Goal: Task Accomplishment & Management: Manage account settings

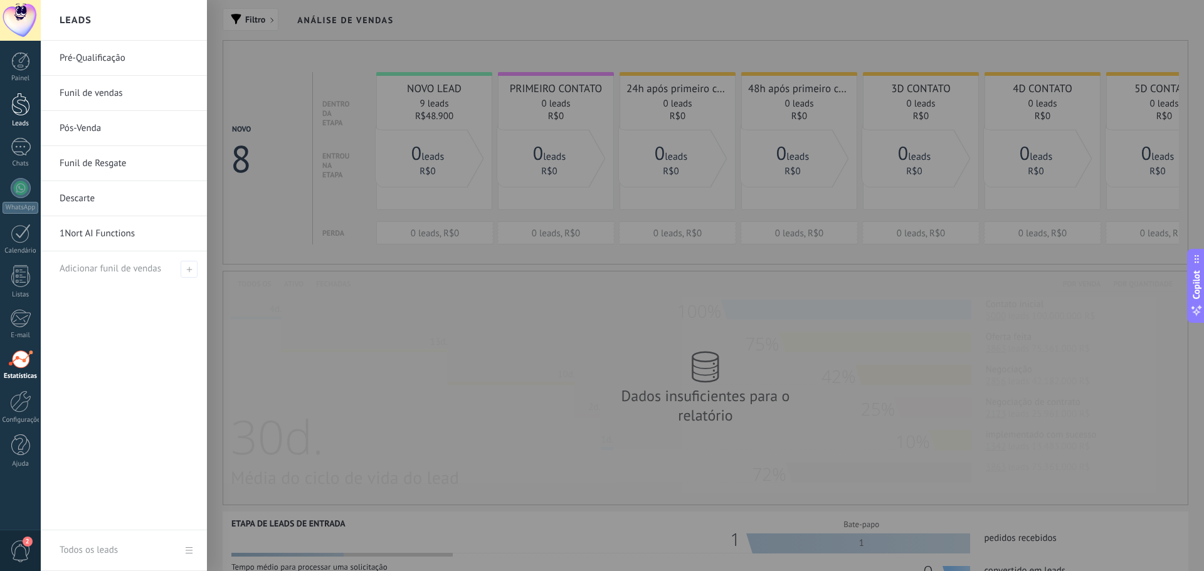
click at [15, 115] on div at bounding box center [20, 104] width 19 height 23
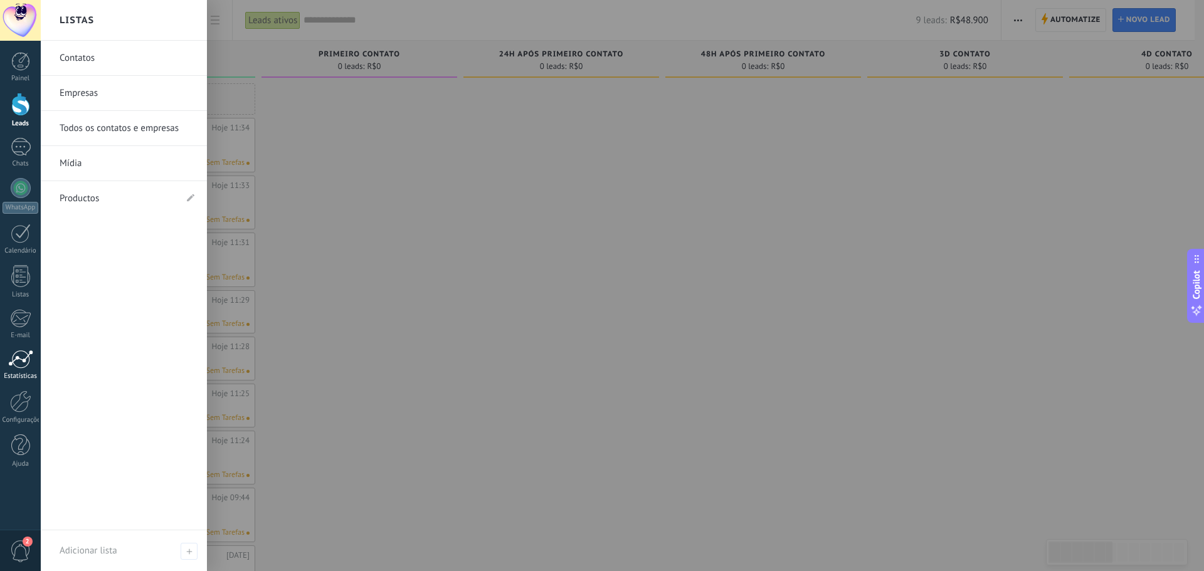
click at [9, 361] on div at bounding box center [20, 359] width 25 height 19
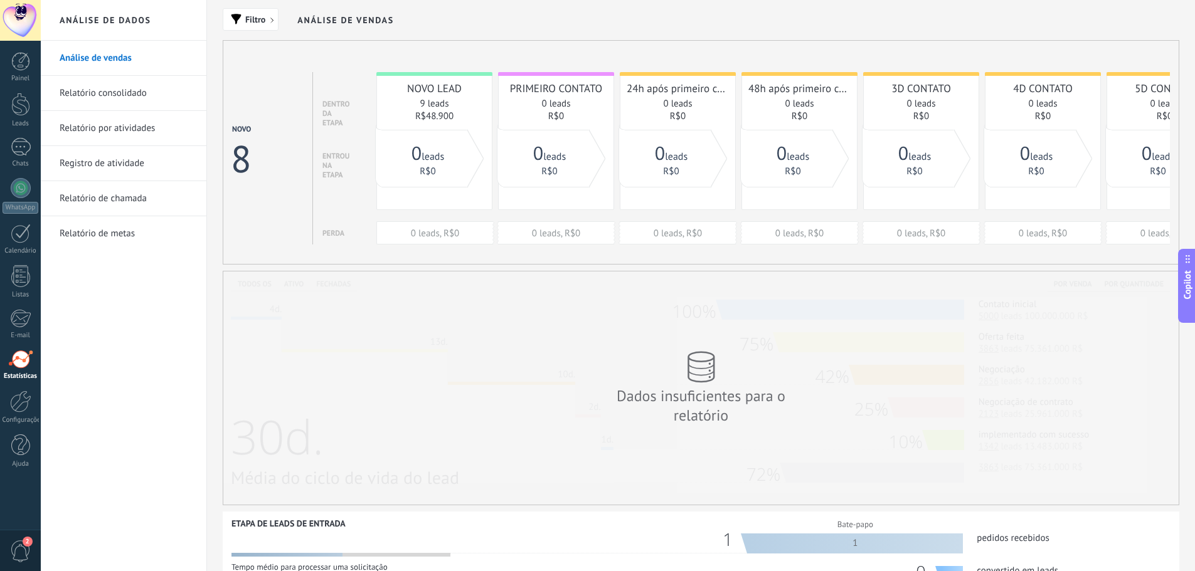
scroll to position [260, 0]
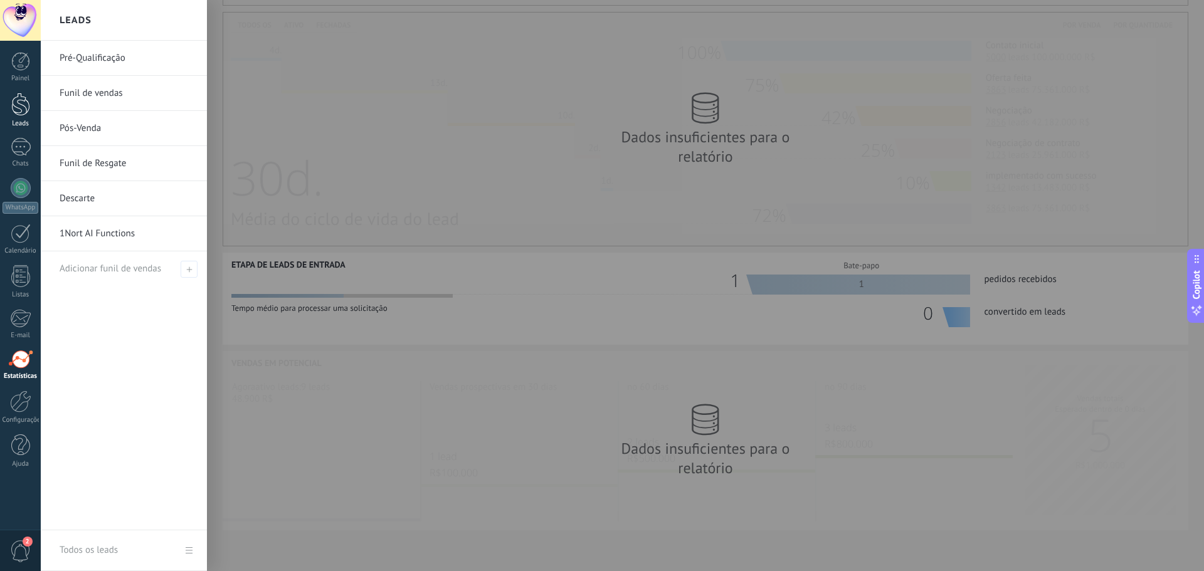
click at [14, 103] on div at bounding box center [20, 104] width 19 height 23
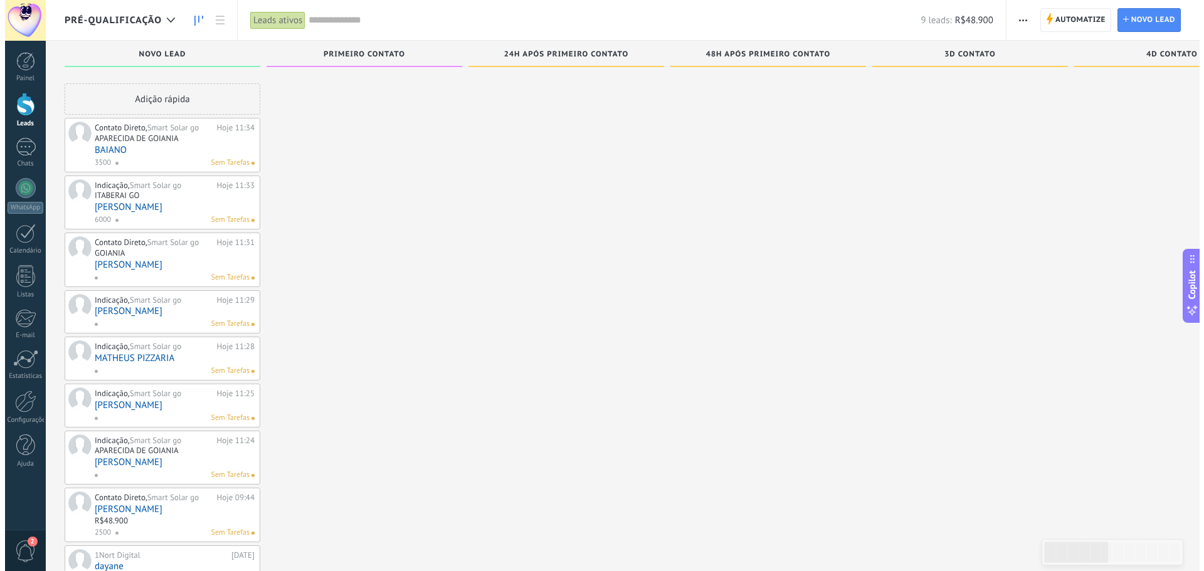
scroll to position [48, 0]
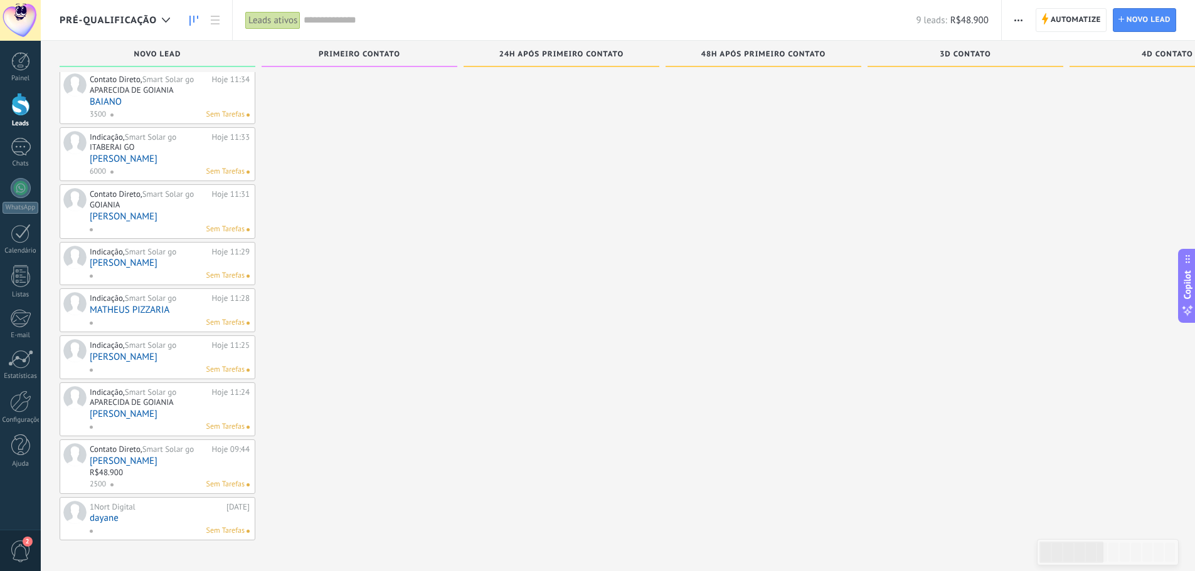
click at [178, 467] on div "Contato Direto, Smart Solar go Hoje 09:44 [PERSON_NAME] R$48.900 2500 Sem Taref…" at bounding box center [170, 466] width 160 height 47
click at [134, 463] on link "[PERSON_NAME]" at bounding box center [170, 461] width 160 height 11
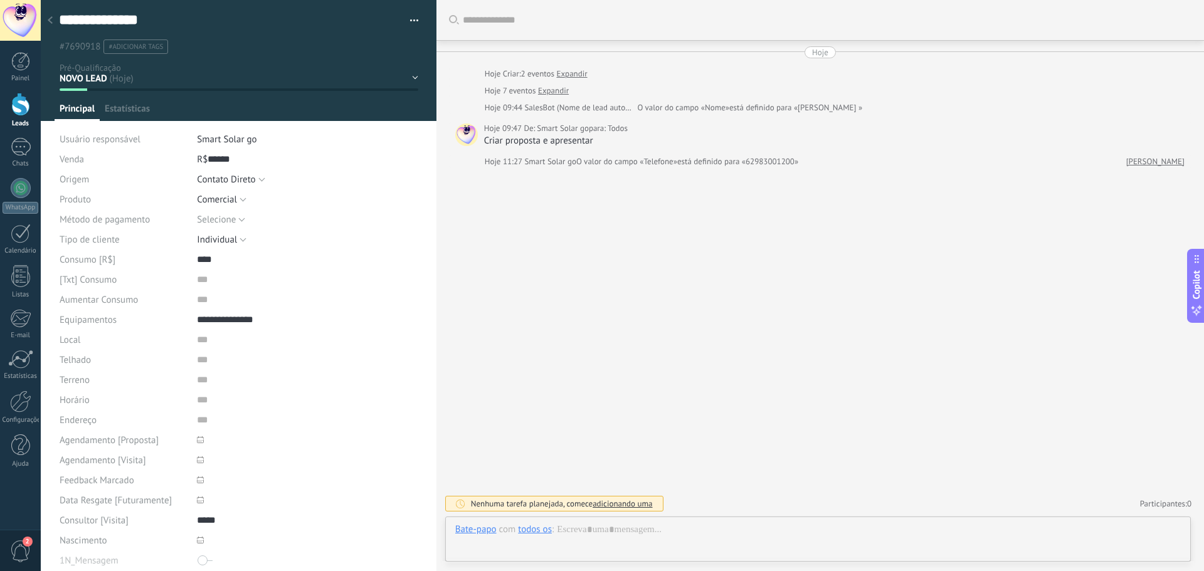
scroll to position [19, 0]
click at [239, 216] on button "Selecione" at bounding box center [221, 220] width 48 height 20
click at [240, 241] on span "Financiamento Bancário" at bounding box center [295, 241] width 224 height 12
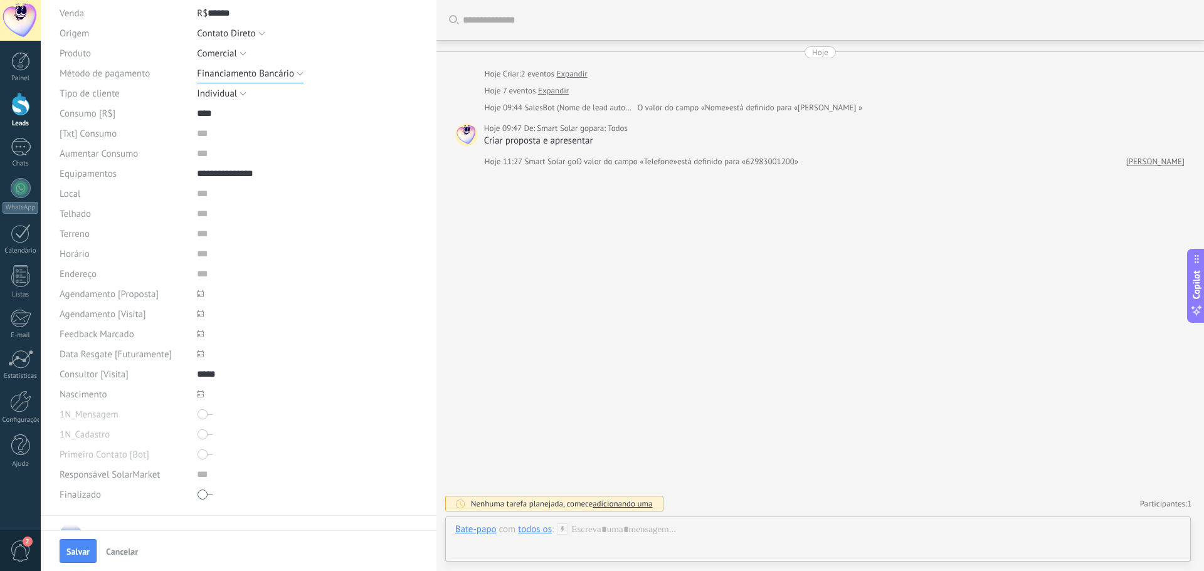
scroll to position [0, 0]
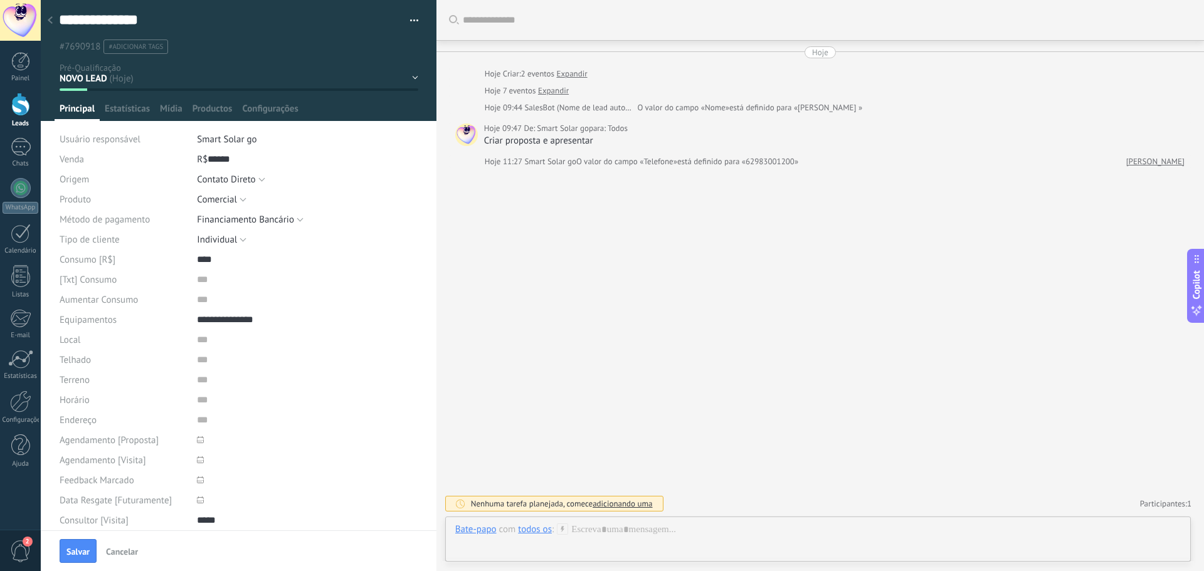
click at [52, 16] on div at bounding box center [50, 21] width 18 height 24
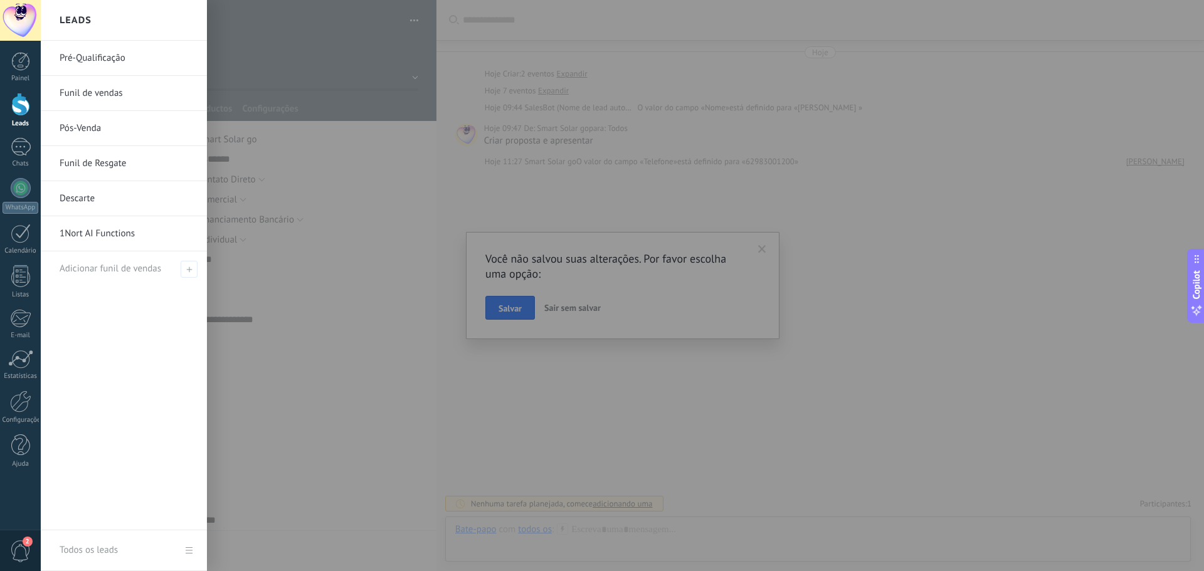
click at [18, 102] on div at bounding box center [20, 104] width 19 height 23
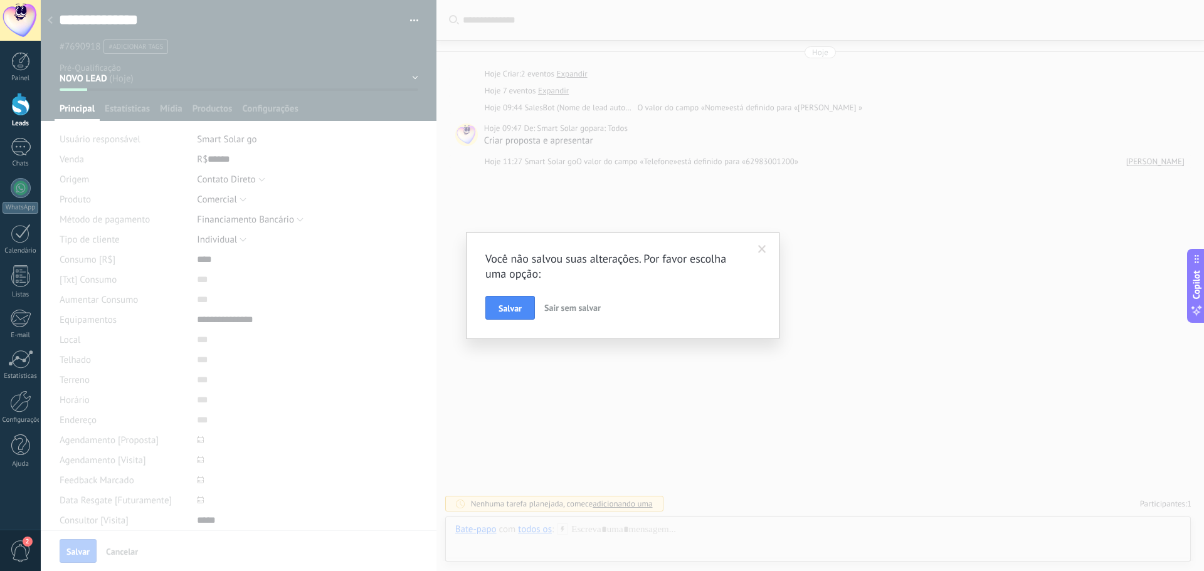
click at [583, 305] on span "Sair sem salvar" at bounding box center [572, 307] width 56 height 11
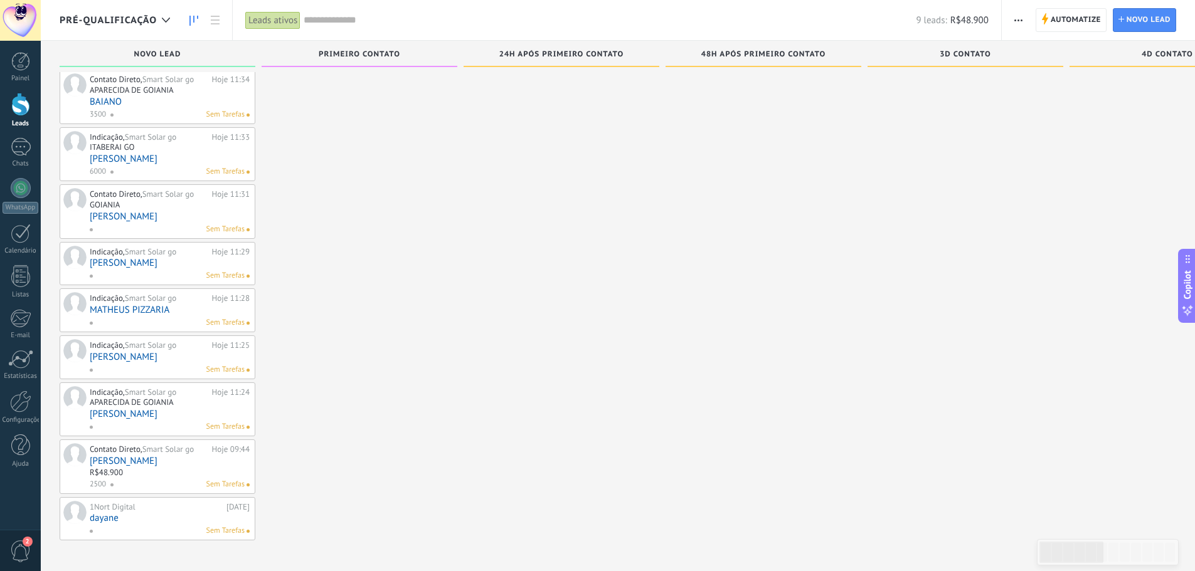
click at [130, 464] on link "[PERSON_NAME]" at bounding box center [170, 461] width 160 height 11
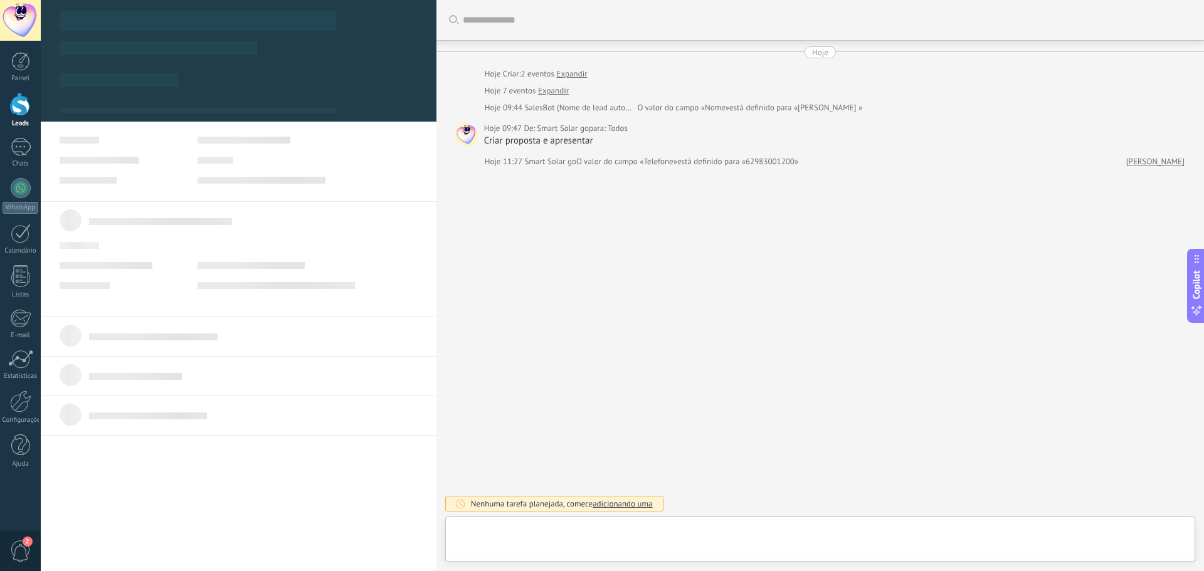
type textarea "**********"
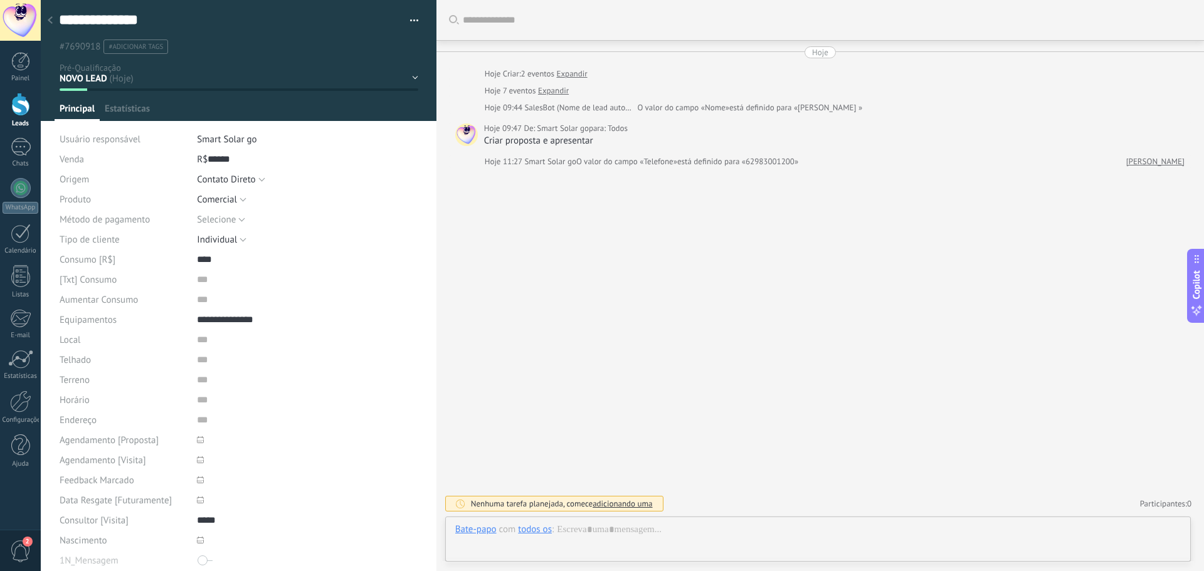
scroll to position [19, 0]
click at [123, 114] on span "Estatísticas" at bounding box center [127, 112] width 45 height 18
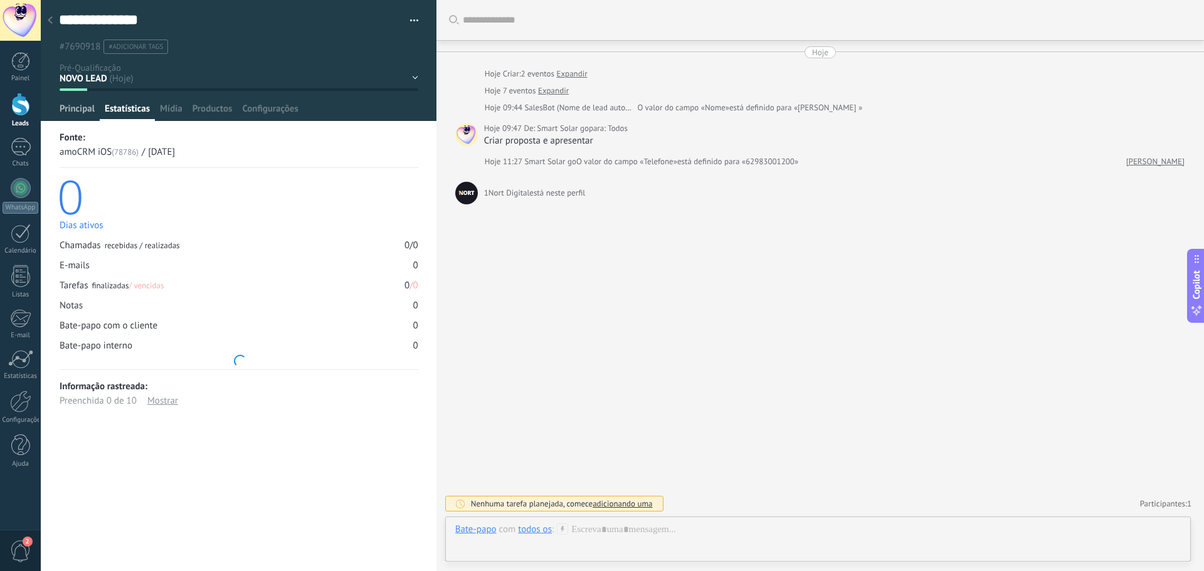
click at [78, 110] on span "Principal" at bounding box center [77, 112] width 35 height 18
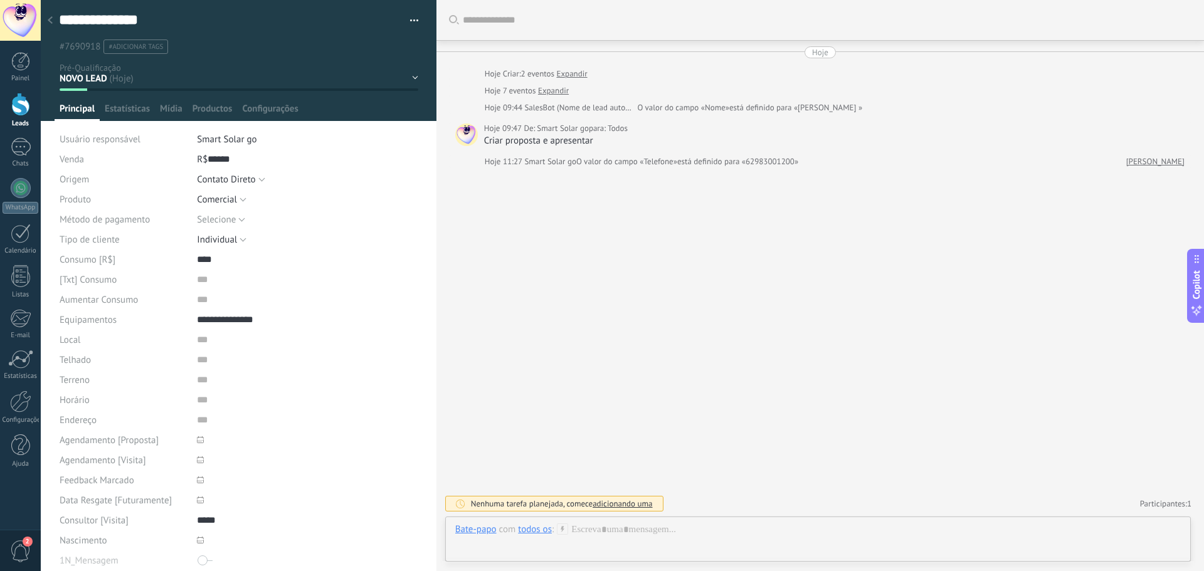
click at [193, 347] on div "Local" at bounding box center [239, 340] width 359 height 20
click at [198, 342] on input "text" at bounding box center [291, 340] width 188 height 20
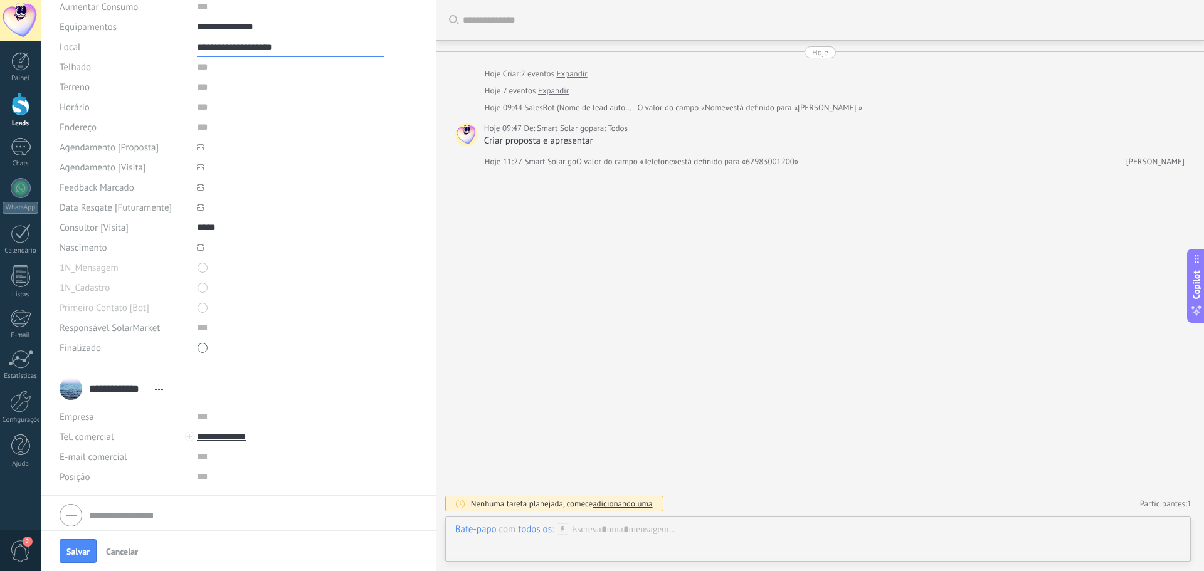
scroll to position [337, 0]
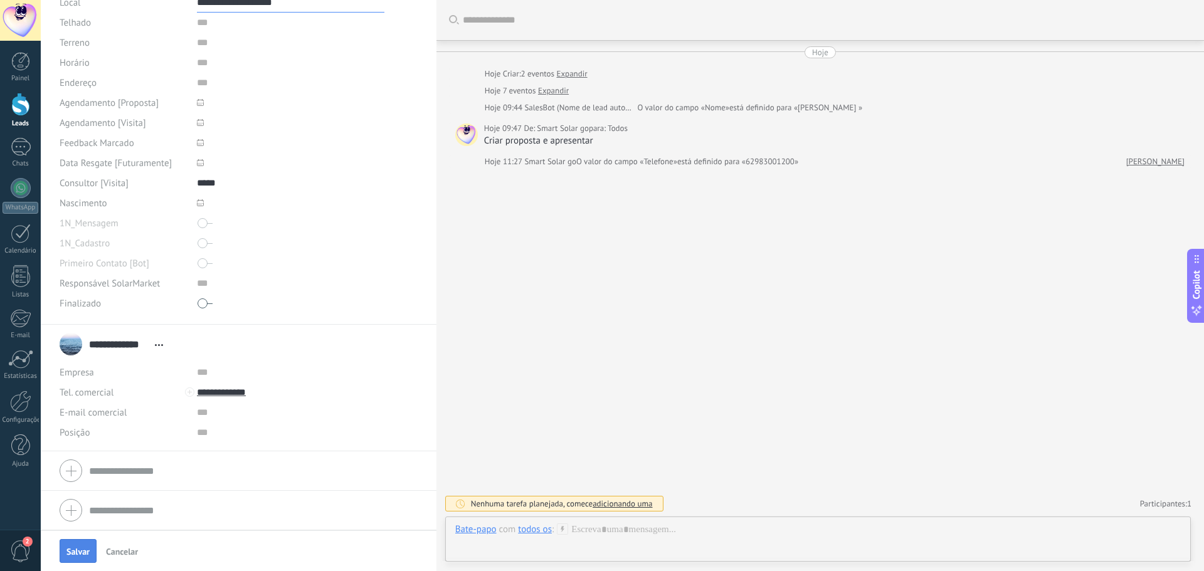
type input "**********"
drag, startPoint x: 80, startPoint y: 545, endPoint x: 73, endPoint y: 536, distance: 10.8
click at [79, 545] on button "Salvar" at bounding box center [78, 551] width 37 height 24
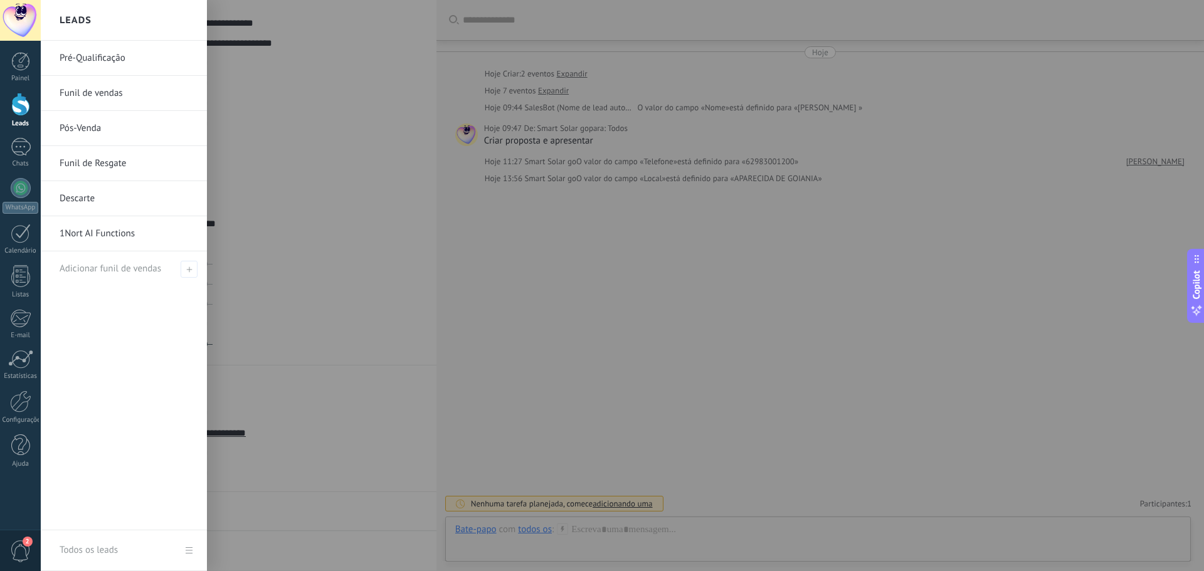
click at [13, 109] on div at bounding box center [20, 104] width 19 height 23
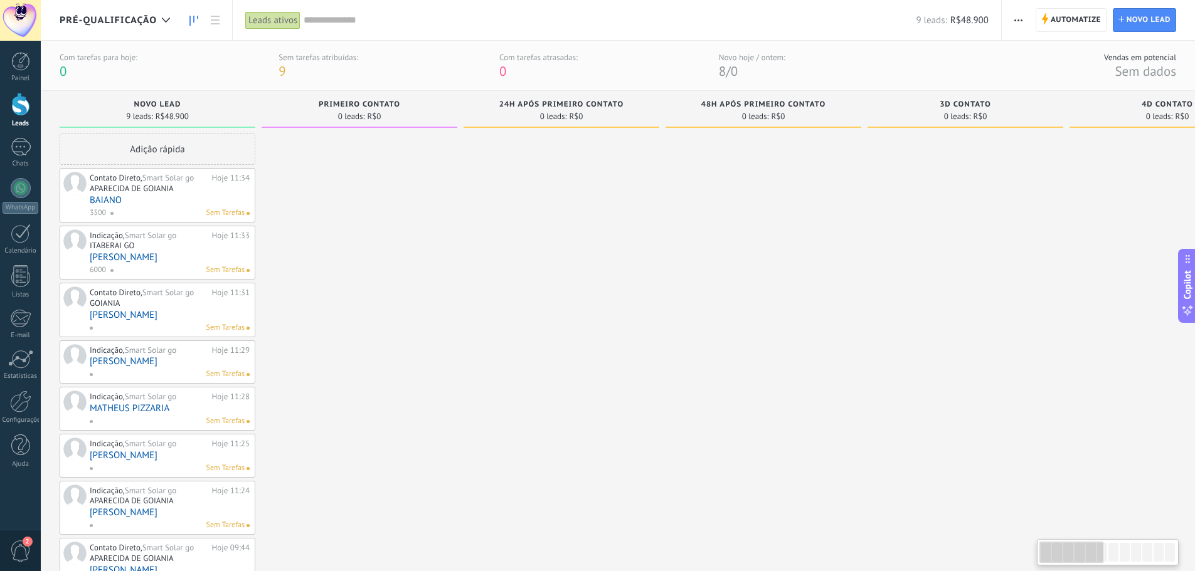
drag, startPoint x: 765, startPoint y: 116, endPoint x: 895, endPoint y: 91, distance: 132.2
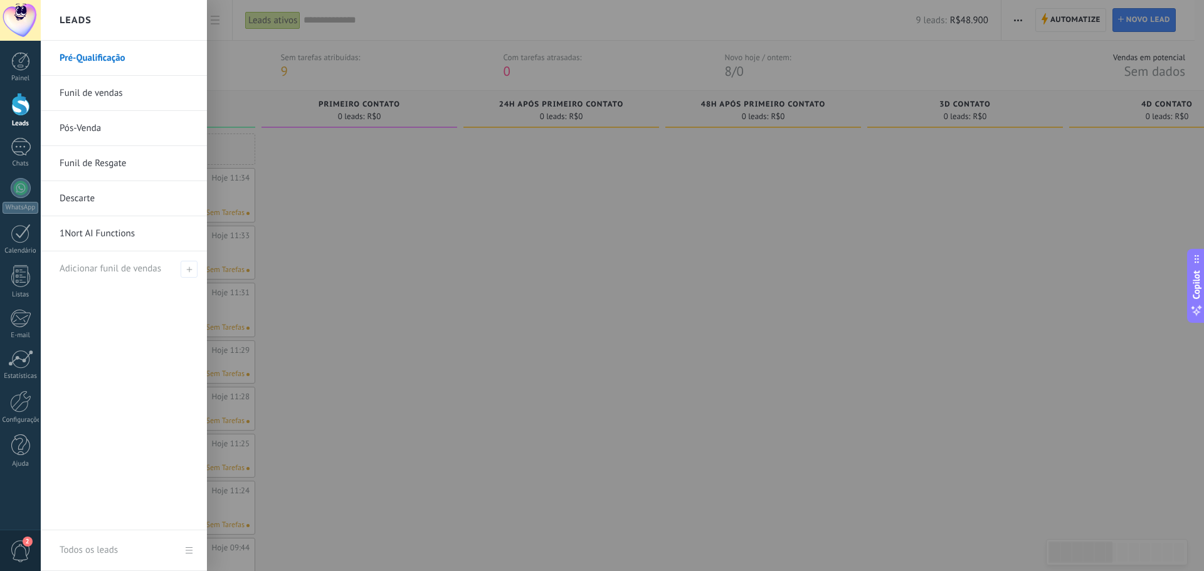
click at [82, 88] on link "Funil de vendas" at bounding box center [127, 93] width 135 height 35
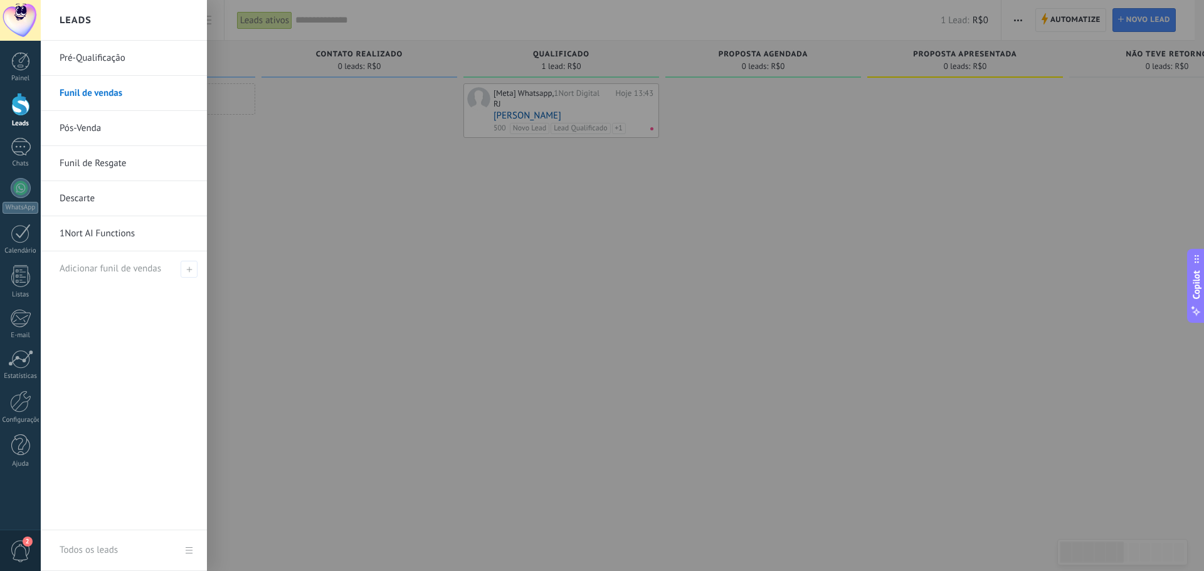
click at [93, 62] on link "Pré-Qualificação" at bounding box center [127, 58] width 135 height 35
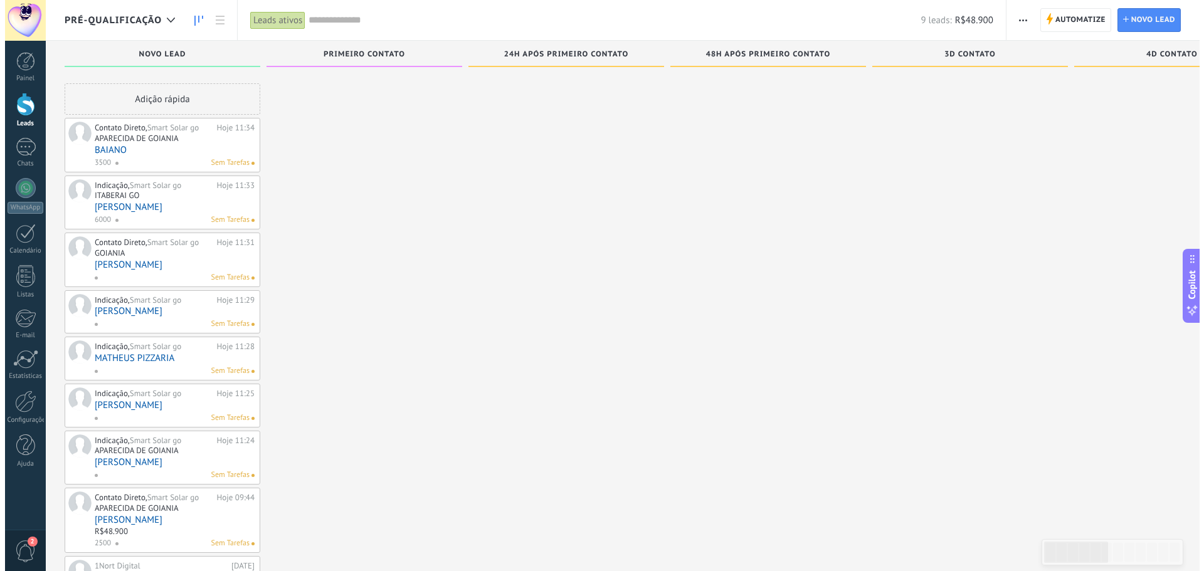
scroll to position [59, 0]
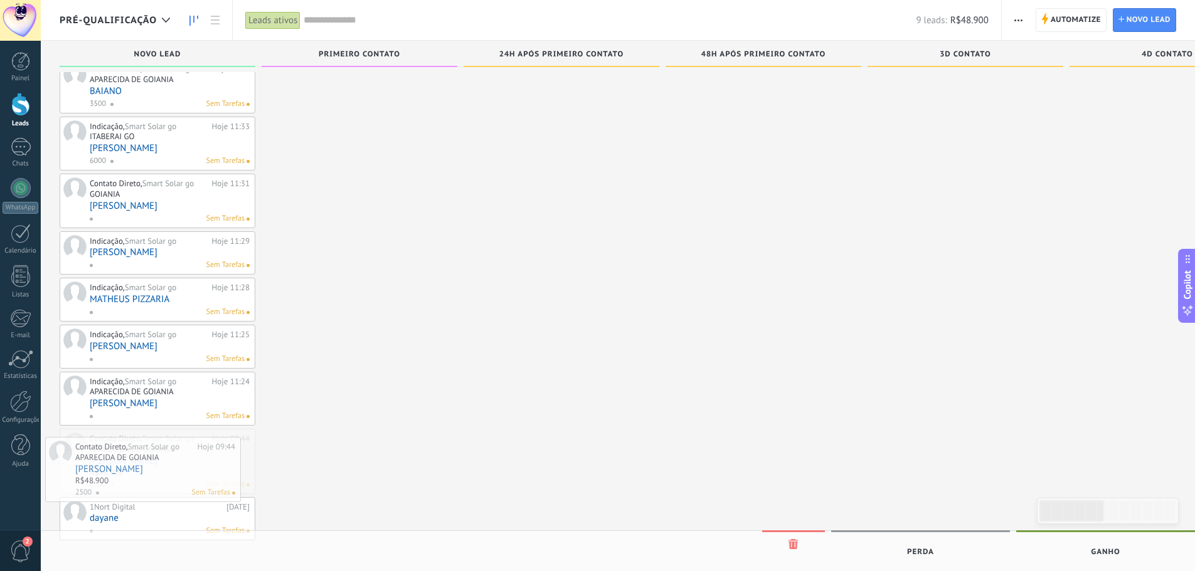
drag, startPoint x: 139, startPoint y: 455, endPoint x: 124, endPoint y: 464, distance: 16.6
click at [142, 457] on link "[PERSON_NAME]" at bounding box center [170, 461] width 160 height 11
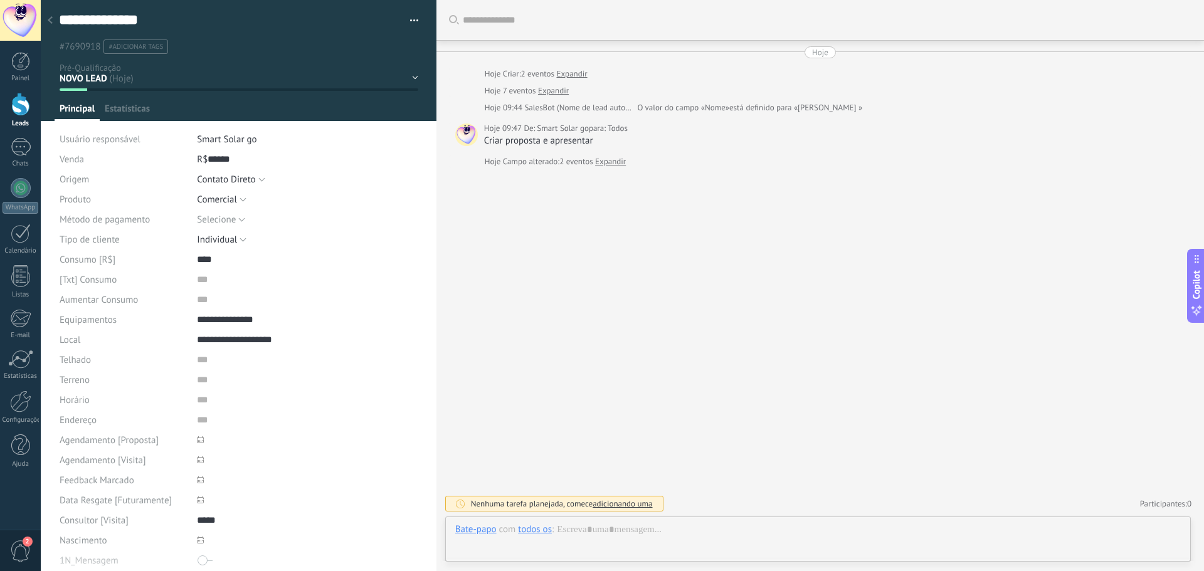
scroll to position [19, 0]
click at [0, 0] on div "NOVO LEAD PRIMEIRO CONTATO 24h após primeiro contato 48h após primeiro contato …" at bounding box center [0, 0] width 0 height 0
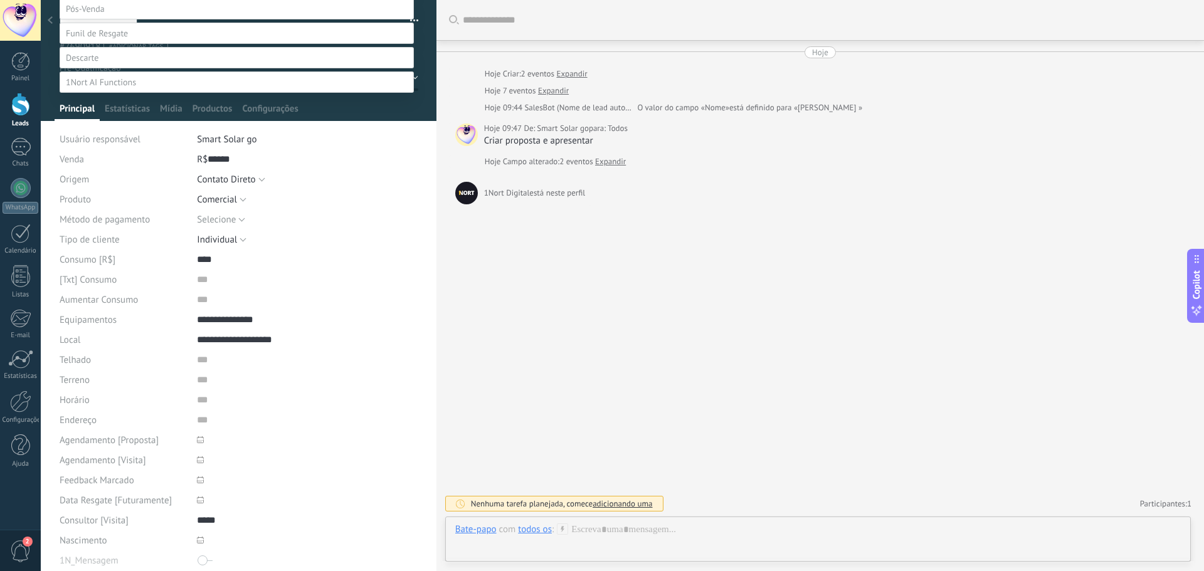
scroll to position [0, 0]
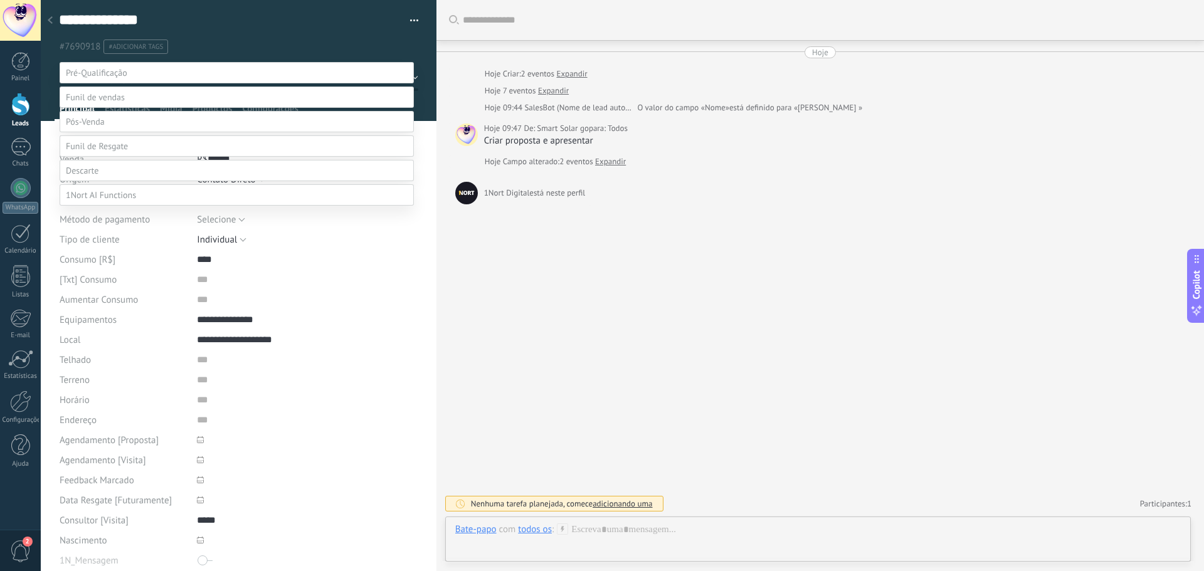
click at [114, 73] on span at bounding box center [96, 72] width 61 height 11
click at [0, 0] on label "PRIMEIRO CONTATO" at bounding box center [0, 0] width 0 height 0
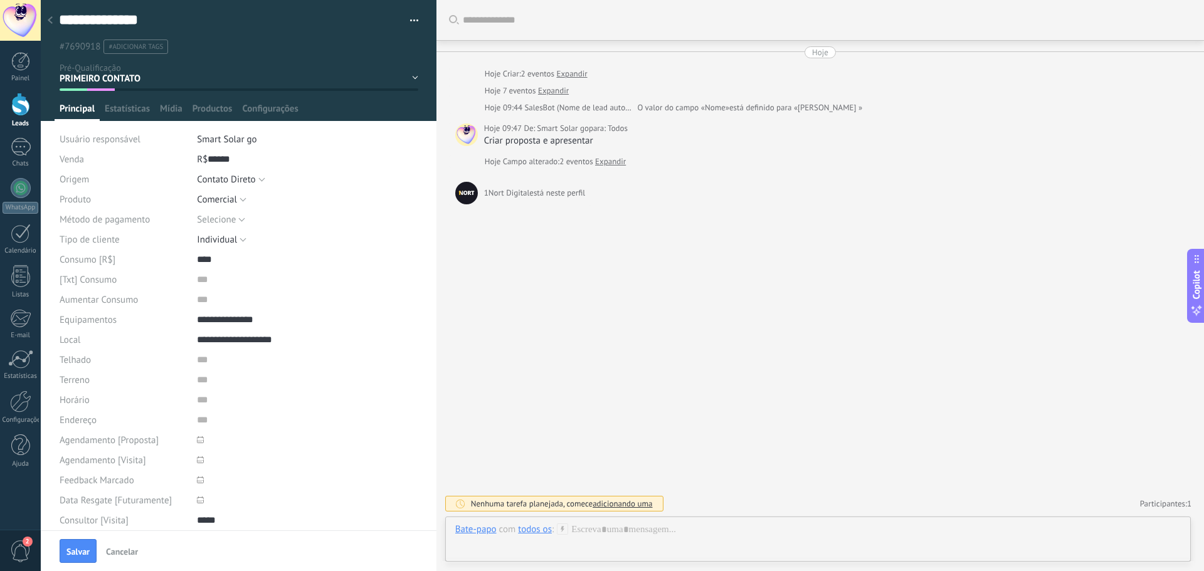
click at [0, 0] on div "NOVO LEAD PRIMEIRO CONTATO 24h após primeiro contato 48h após primeiro contato …" at bounding box center [0, 0] width 0 height 0
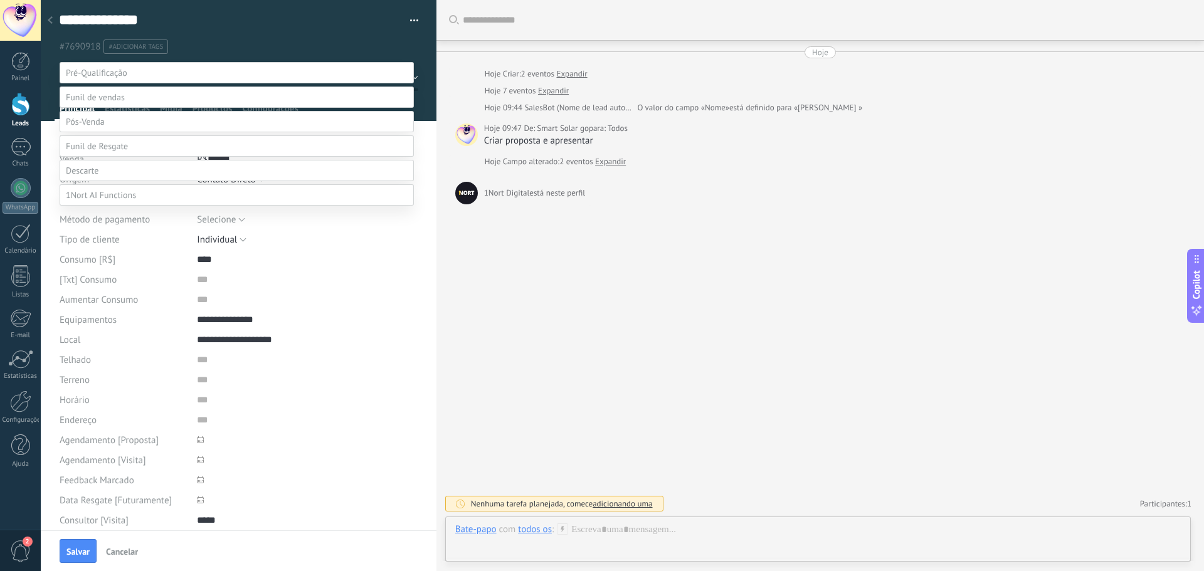
click at [119, 103] on span at bounding box center [95, 97] width 59 height 11
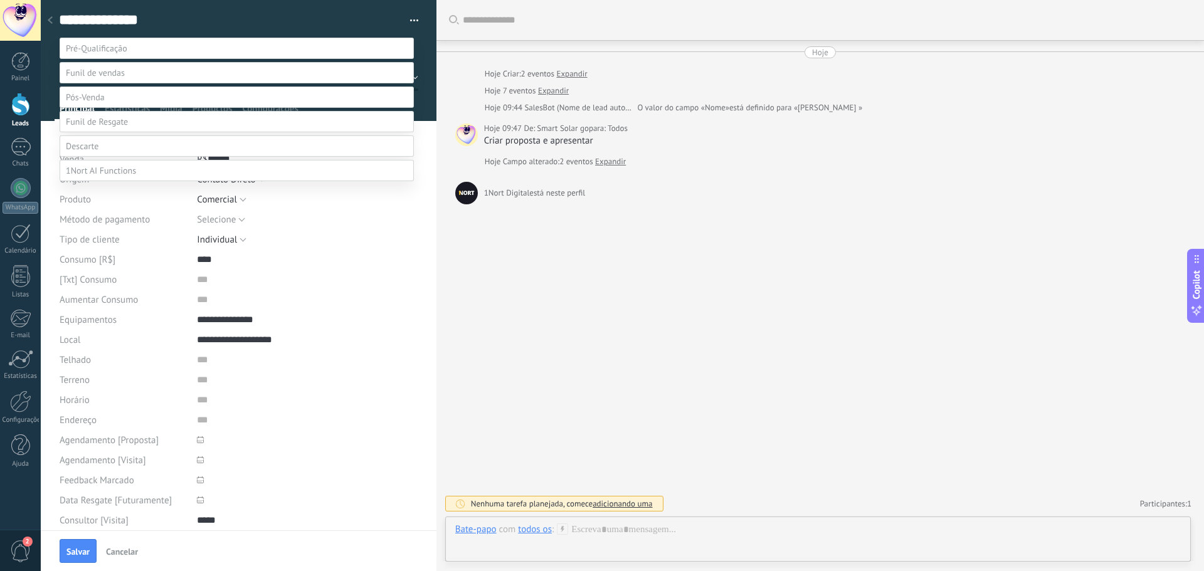
click at [0, 0] on label "Qualificado" at bounding box center [0, 0] width 0 height 0
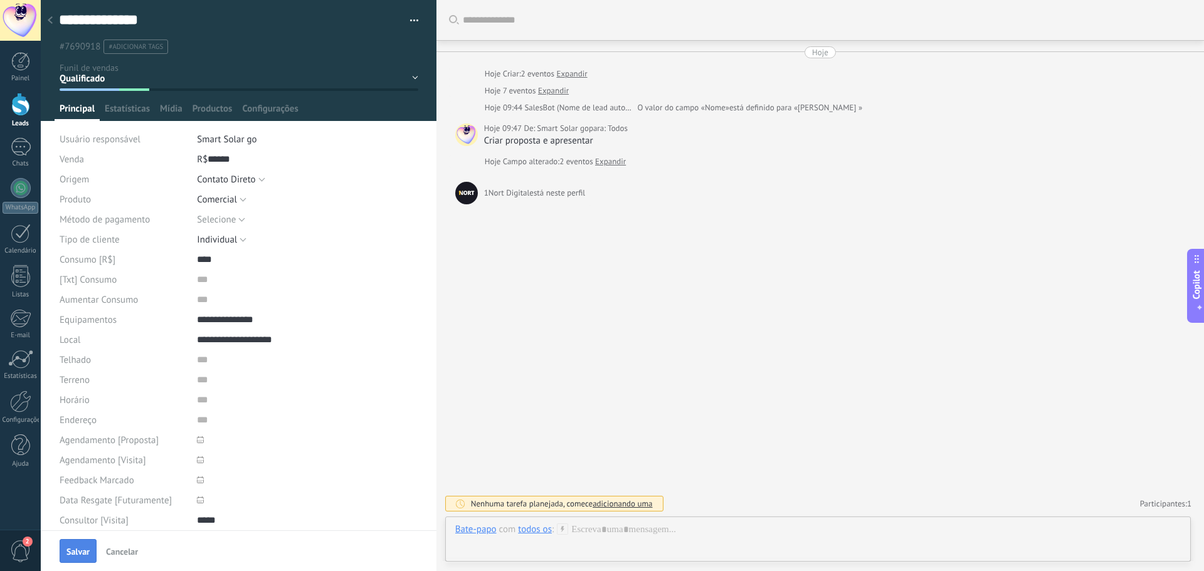
click at [78, 548] on span "Salvar" at bounding box center [77, 552] width 23 height 9
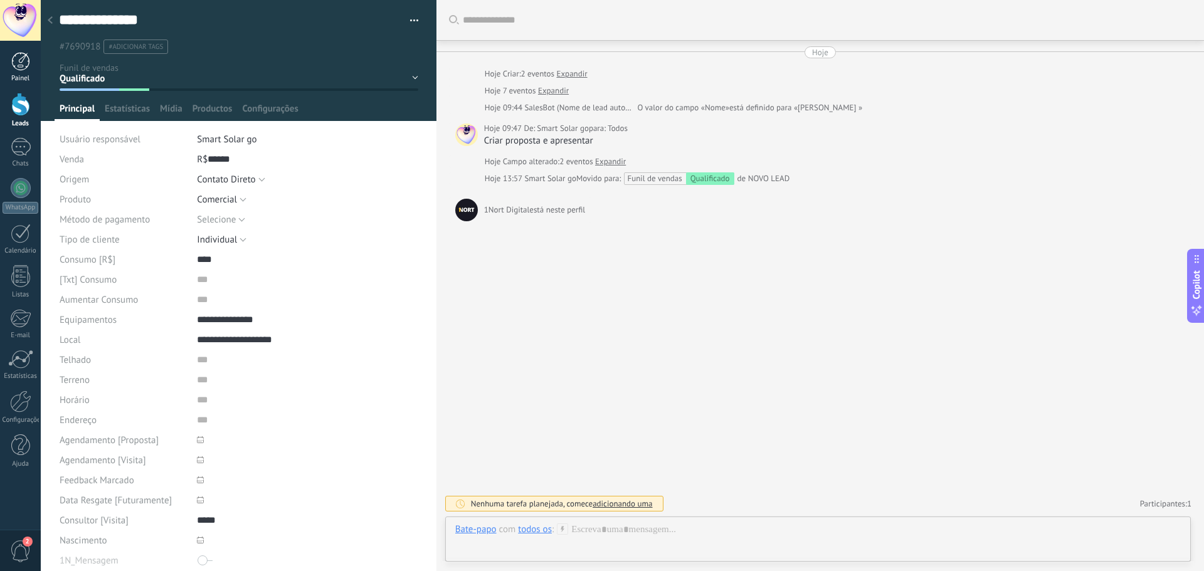
click at [16, 61] on div at bounding box center [20, 61] width 19 height 19
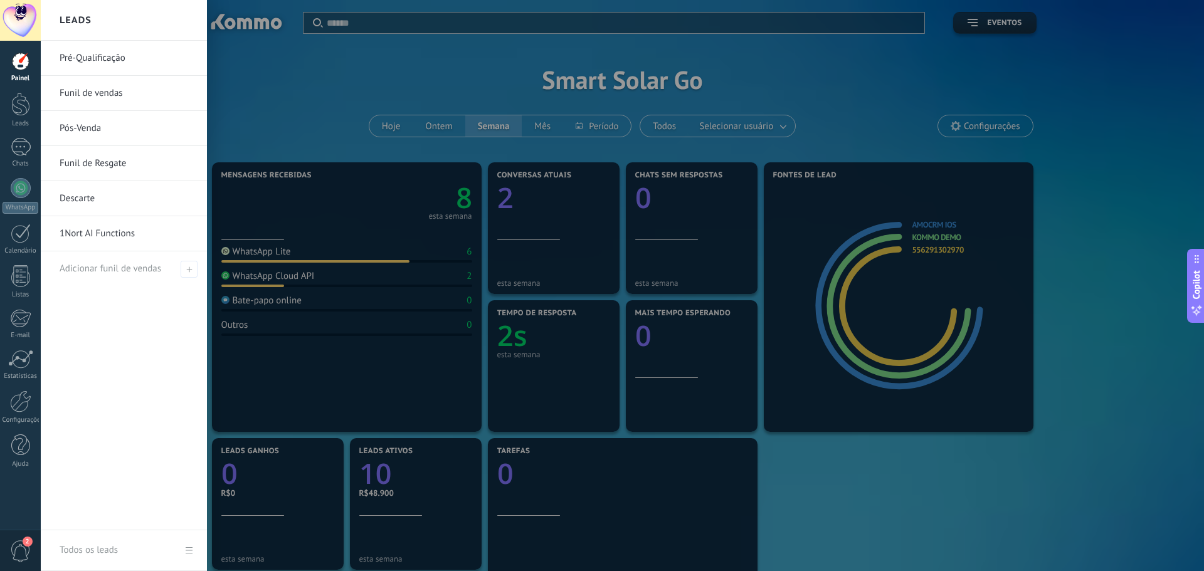
click at [76, 90] on link "Funil de vendas" at bounding box center [127, 93] width 135 height 35
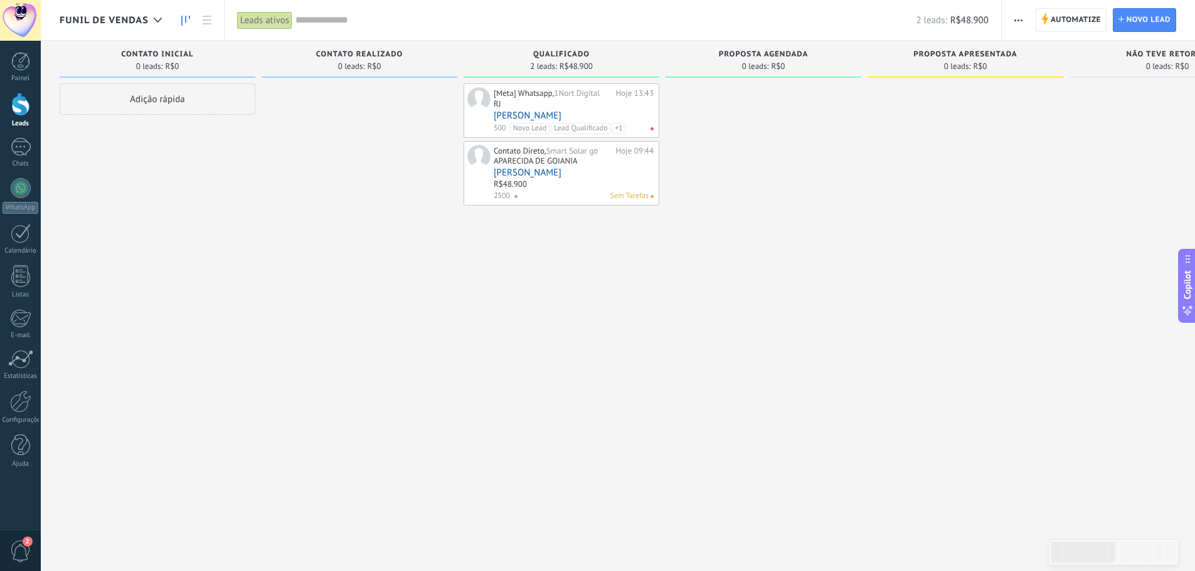
click at [568, 169] on link "[PERSON_NAME]" at bounding box center [574, 172] width 160 height 11
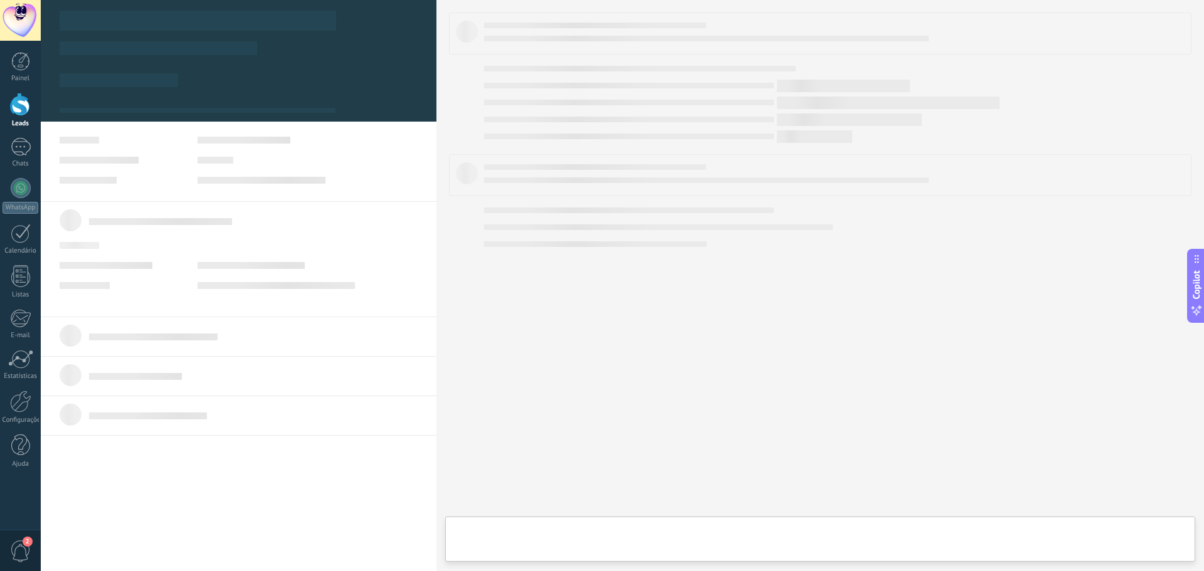
type textarea "**********"
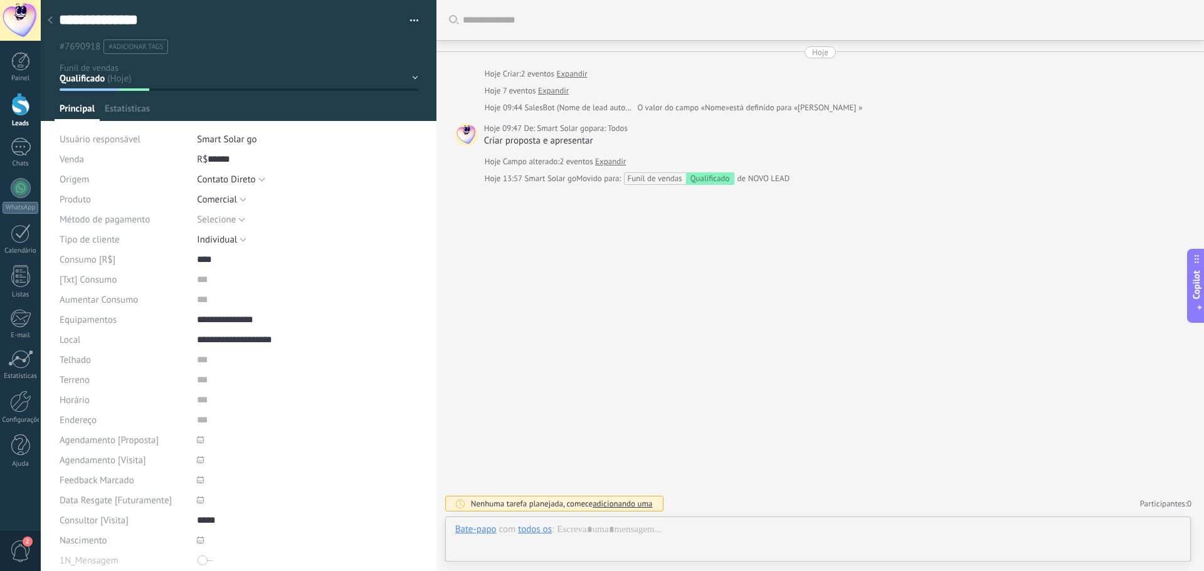
scroll to position [19, 0]
click at [610, 529] on div at bounding box center [818, 543] width 726 height 38
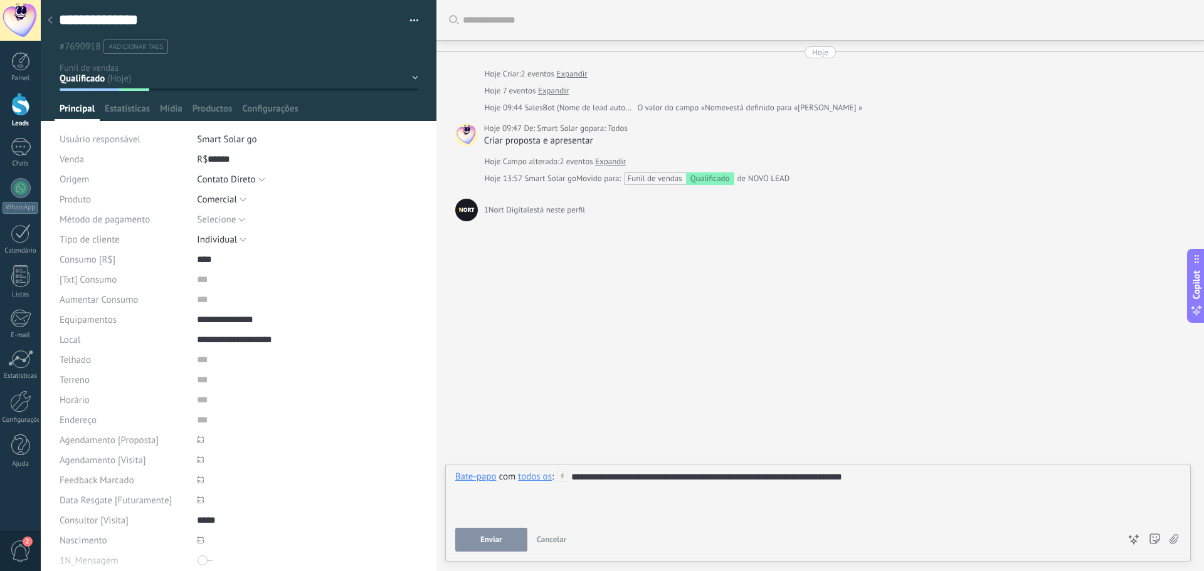
click at [935, 496] on div "**********" at bounding box center [818, 495] width 726 height 48
click at [504, 543] on button "Enviar" at bounding box center [491, 540] width 72 height 24
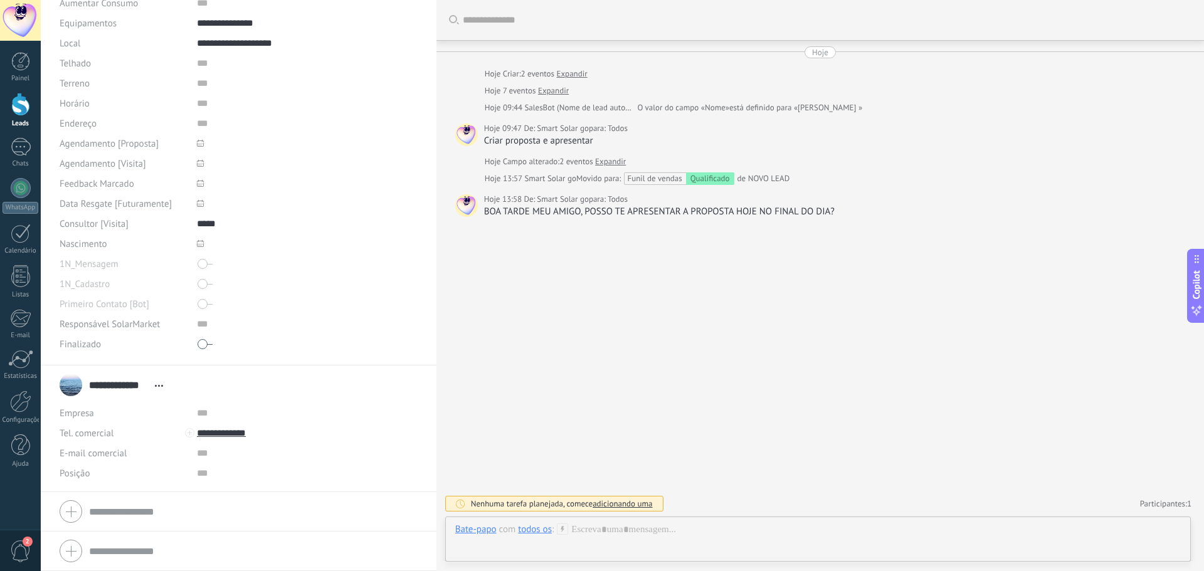
scroll to position [0, 0]
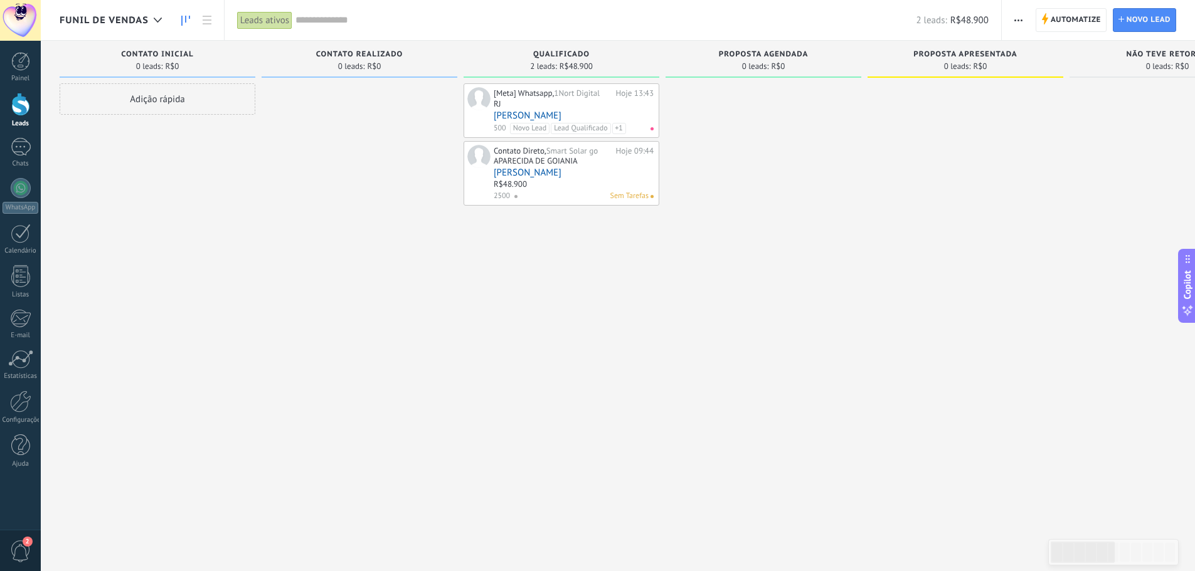
click at [558, 109] on div "RJ" at bounding box center [574, 105] width 160 height 11
click at [556, 110] on link "[PERSON_NAME]" at bounding box center [574, 115] width 160 height 11
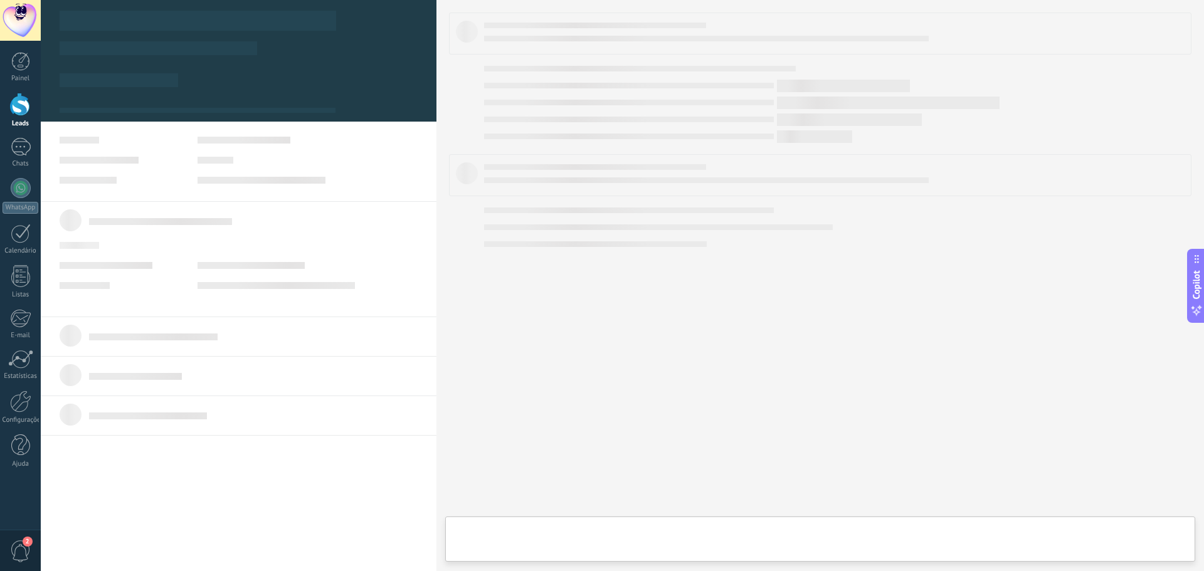
type textarea "******"
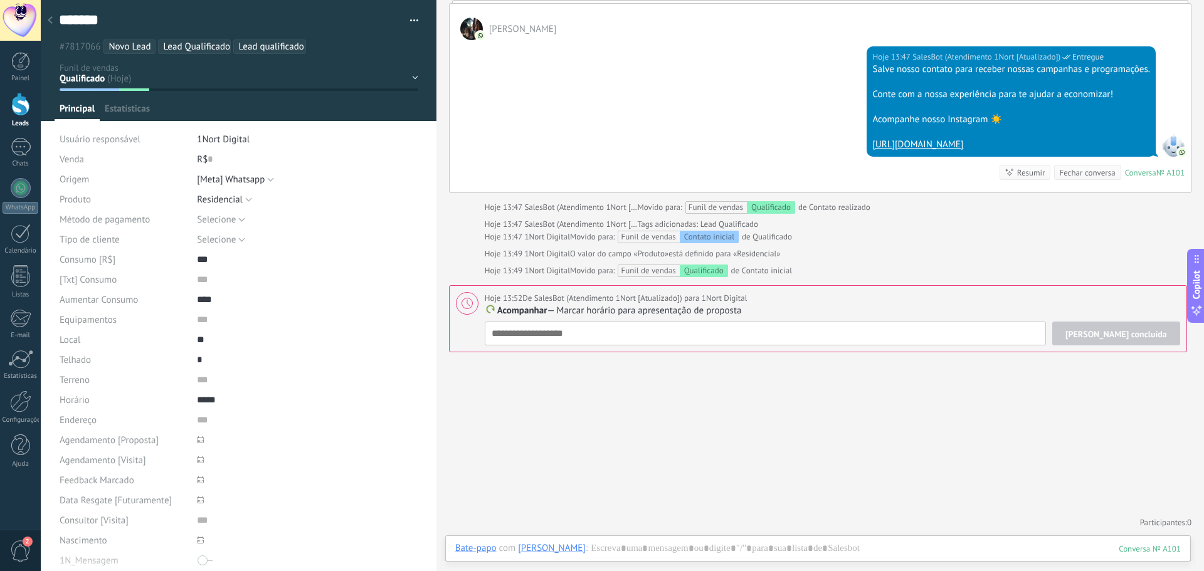
scroll to position [1988, 0]
drag, startPoint x: 640, startPoint y: 535, endPoint x: 640, endPoint y: 545, distance: 10.1
click at [640, 543] on div "Buscar Carregar mais Hoje Hoje Criar: 2 eventos Expandir Hoje 13:43 Marcos oi C…" at bounding box center [821, 285] width 768 height 571
click at [640, 545] on div at bounding box center [818, 562] width 726 height 38
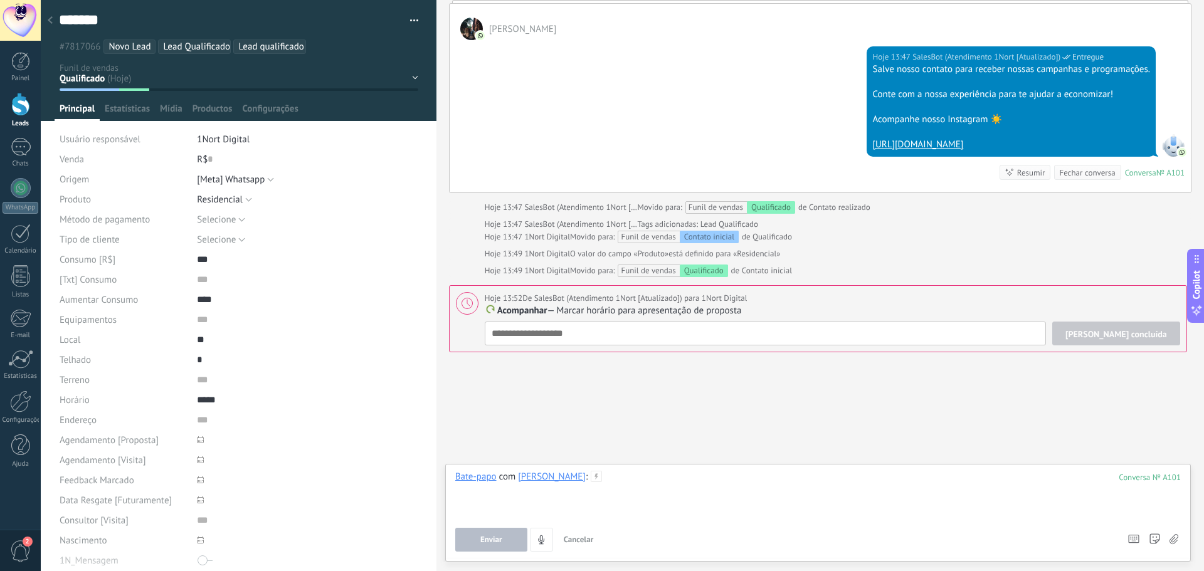
click at [617, 481] on div at bounding box center [818, 495] width 726 height 48
click at [470, 538] on button "Enviar" at bounding box center [491, 540] width 72 height 24
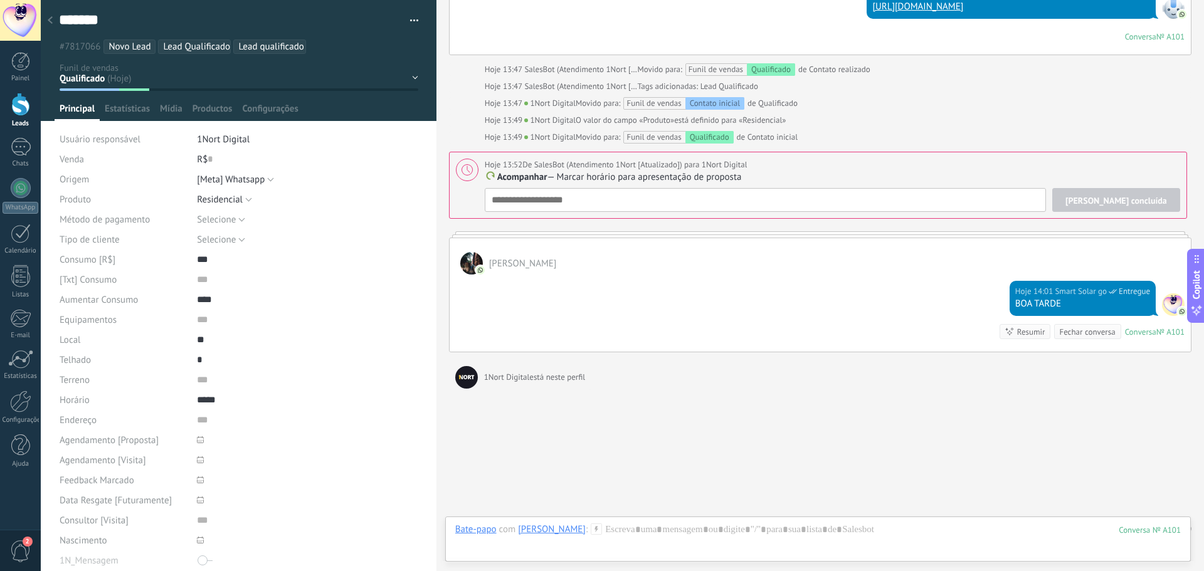
click at [638, 275] on div "Hoje 14:01 Smart Solar go Entregue BOA TARDE Conversa № A101 Conversa № A101 Re…" at bounding box center [820, 313] width 741 height 77
click at [960, 301] on div "Hoje 14:01 Smart Solar go Entregue BOA TARDE Conversa № A101 Conversa № A101 Re…" at bounding box center [820, 313] width 741 height 77
click at [524, 232] on div at bounding box center [820, 234] width 743 height 6
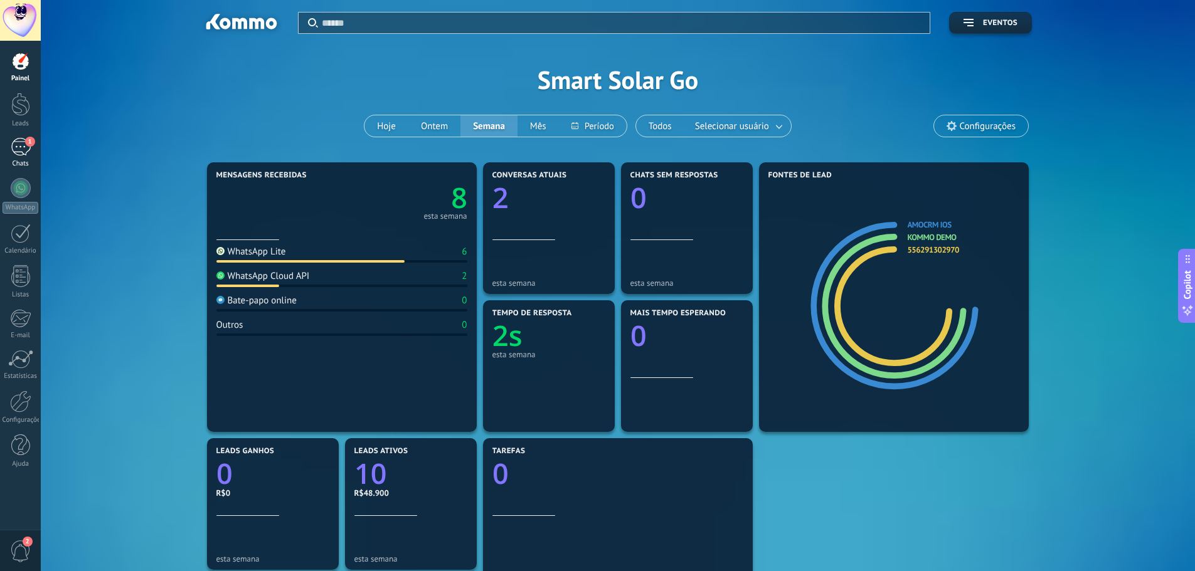
click at [17, 141] on div "1" at bounding box center [21, 147] width 20 height 18
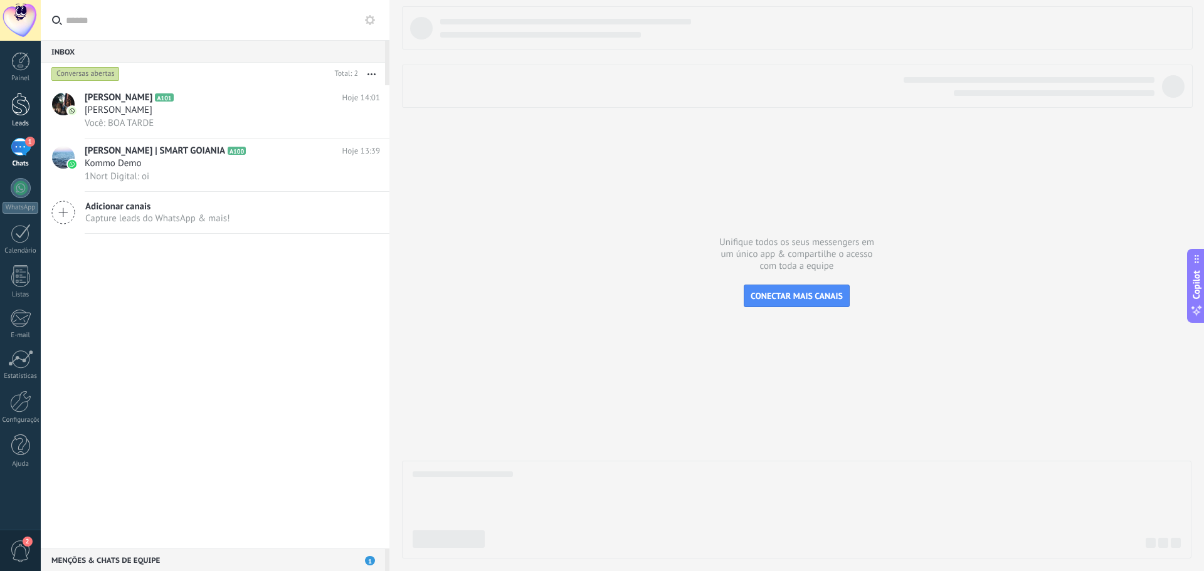
click at [26, 109] on div at bounding box center [20, 104] width 19 height 23
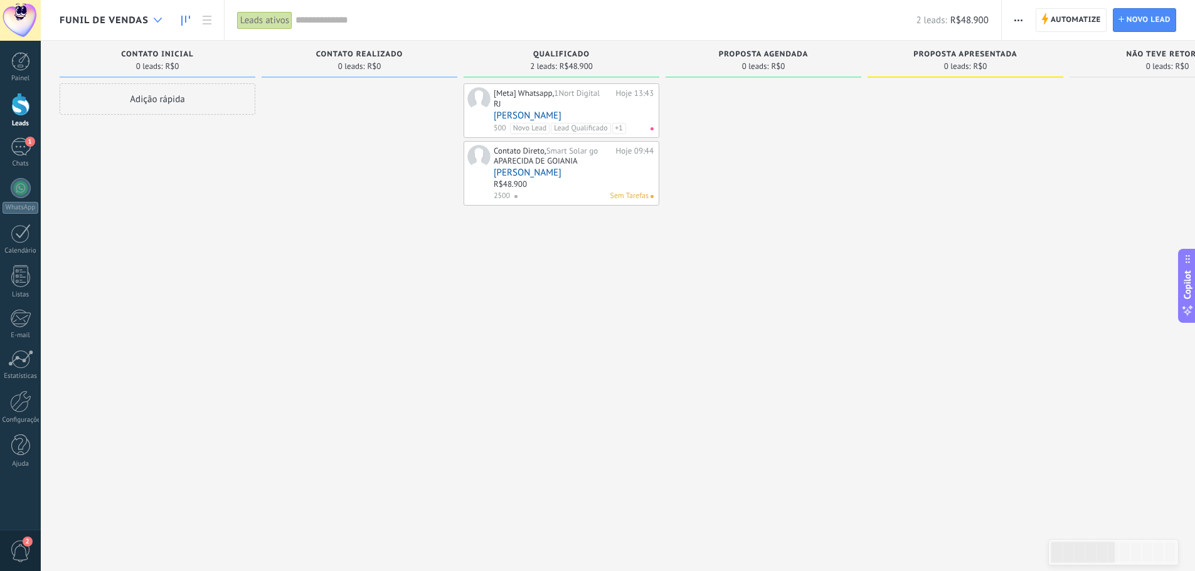
click at [160, 23] on div at bounding box center [157, 20] width 21 height 24
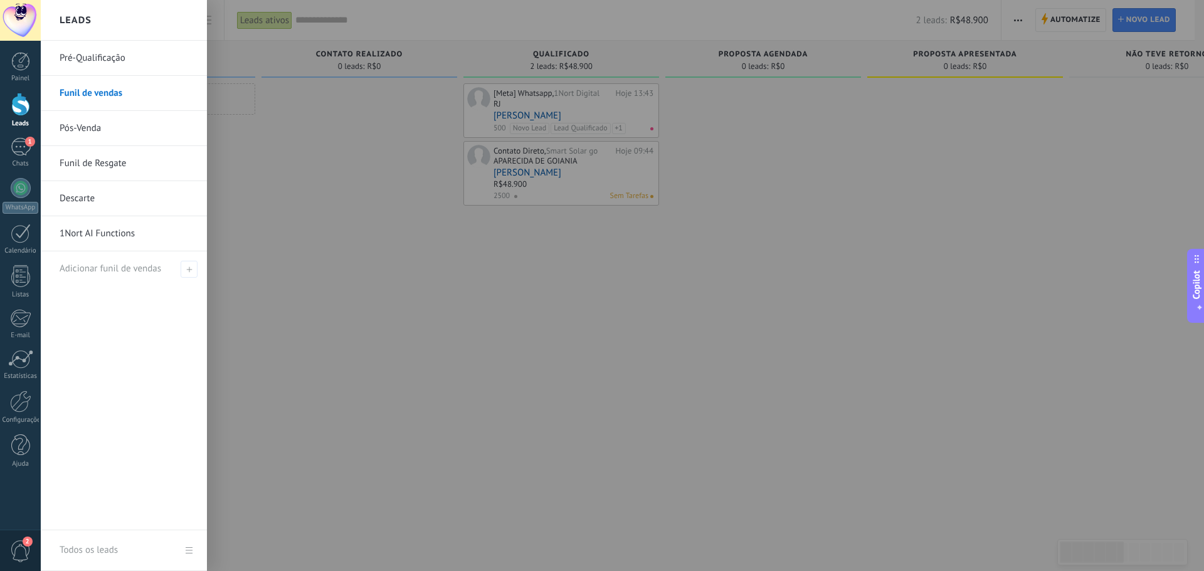
click at [123, 94] on link "Funil de vendas" at bounding box center [127, 93] width 135 height 35
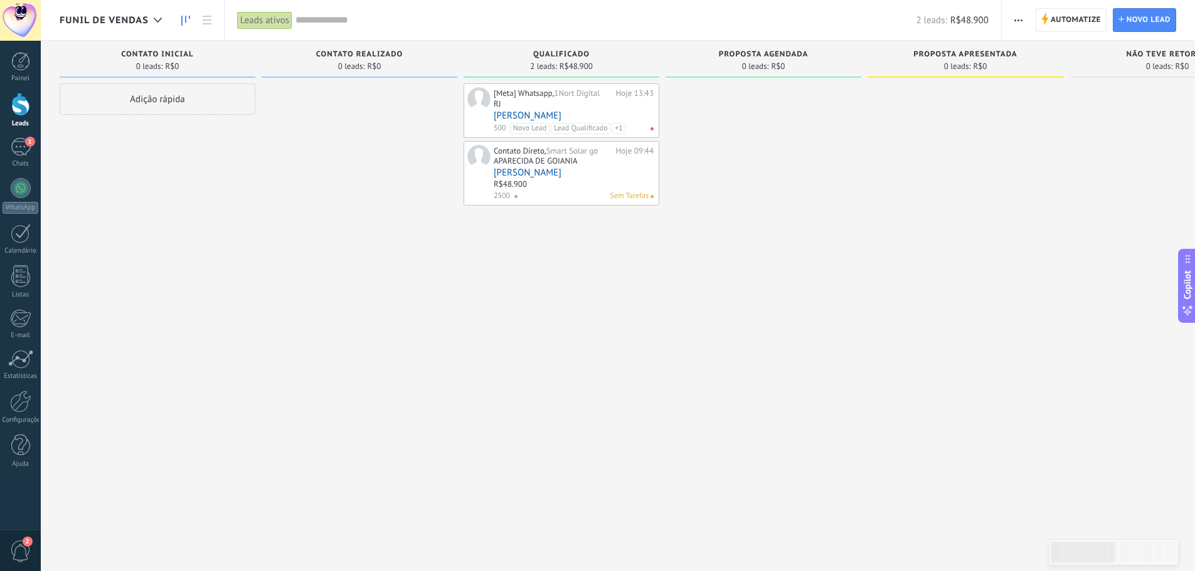
click at [581, 164] on div "APARECIDA DE GOIANIA" at bounding box center [574, 162] width 160 height 11
click at [576, 166] on div "APARECIDA DE GOIANIA" at bounding box center [536, 161] width 84 height 11
click at [578, 171] on link "[PERSON_NAME]" at bounding box center [574, 172] width 160 height 11
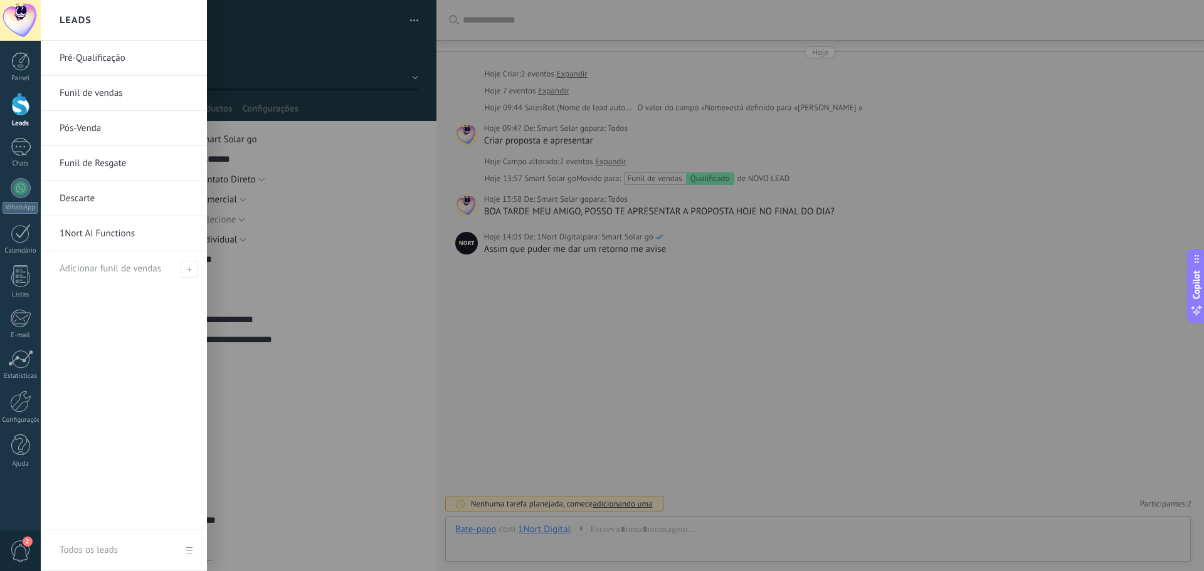
click at [18, 105] on div at bounding box center [20, 104] width 19 height 23
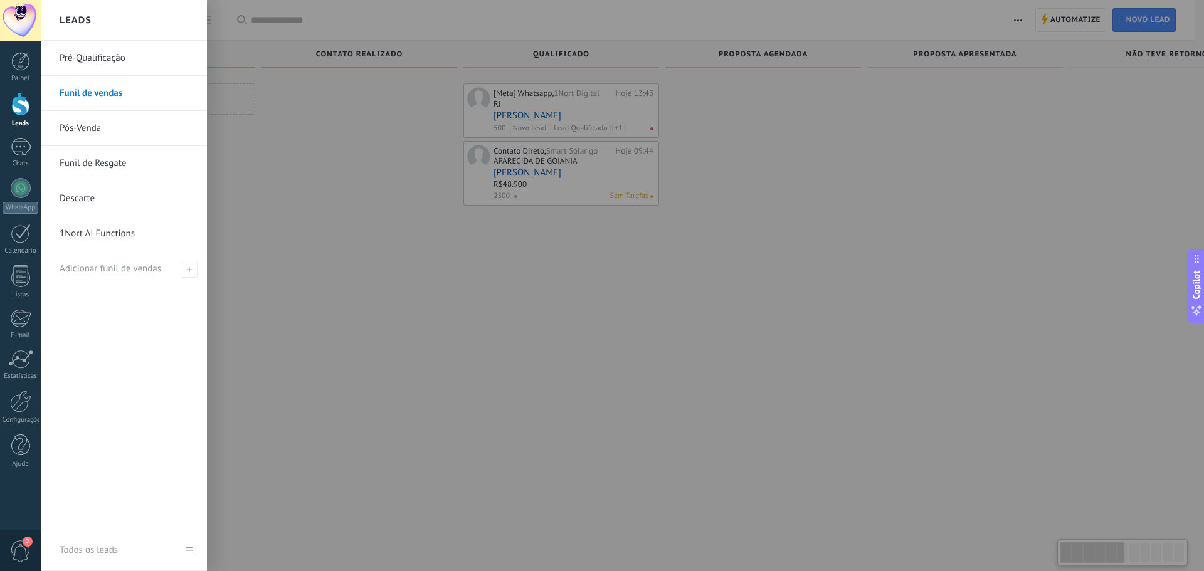
click at [157, 21] on div "Leads" at bounding box center [124, 20] width 166 height 41
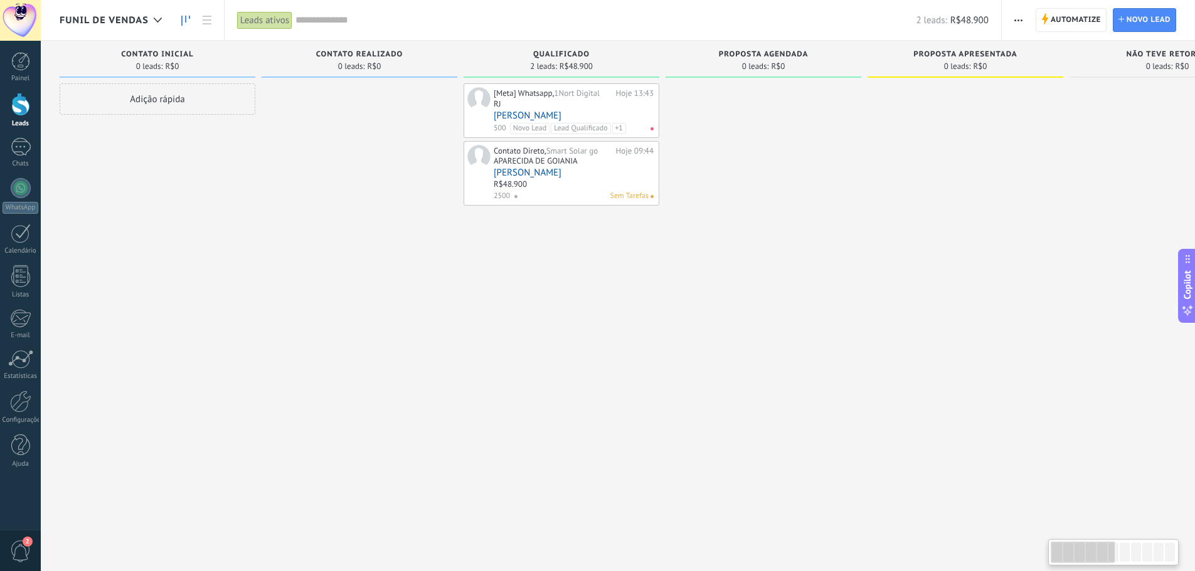
click at [135, 25] on span "Funil de vendas" at bounding box center [104, 20] width 89 height 12
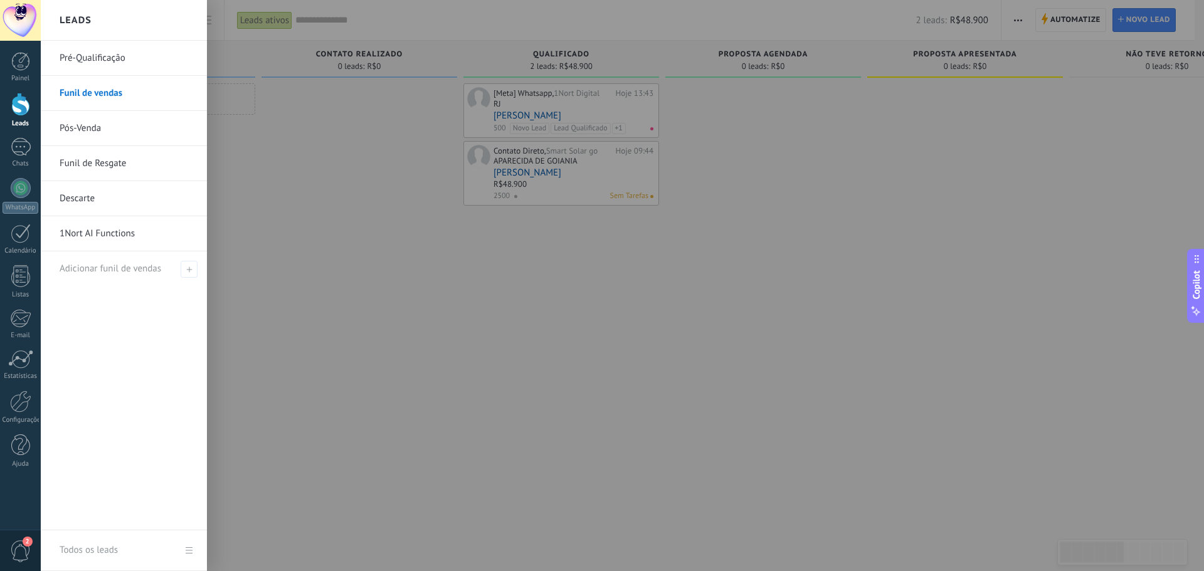
click at [123, 53] on link "Pré-Qualificação" at bounding box center [127, 58] width 135 height 35
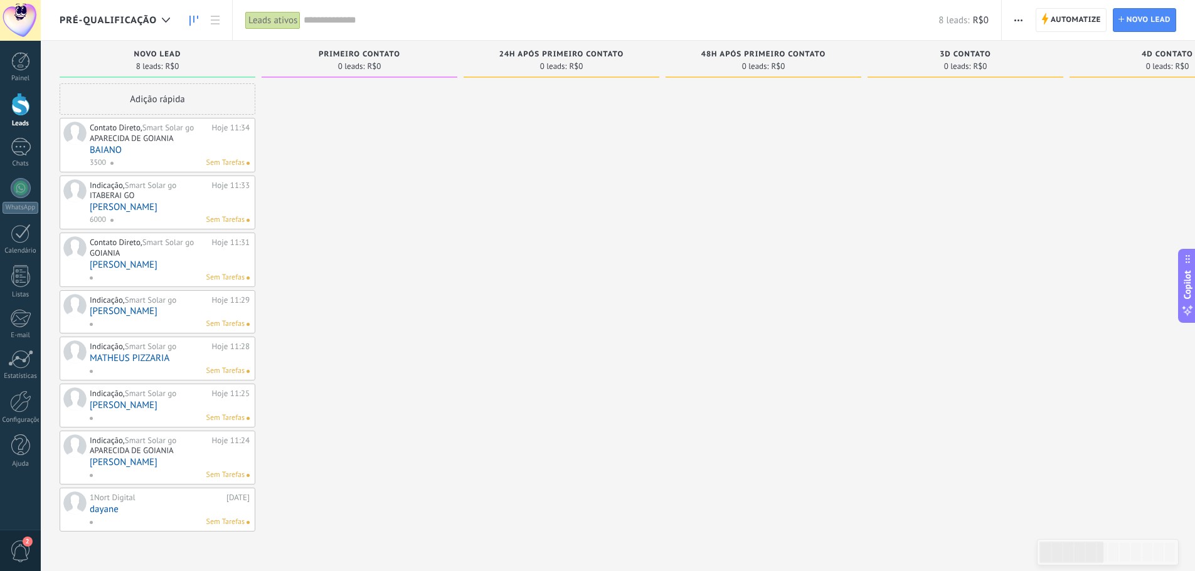
click at [158, 313] on link "[PERSON_NAME]" at bounding box center [170, 311] width 160 height 11
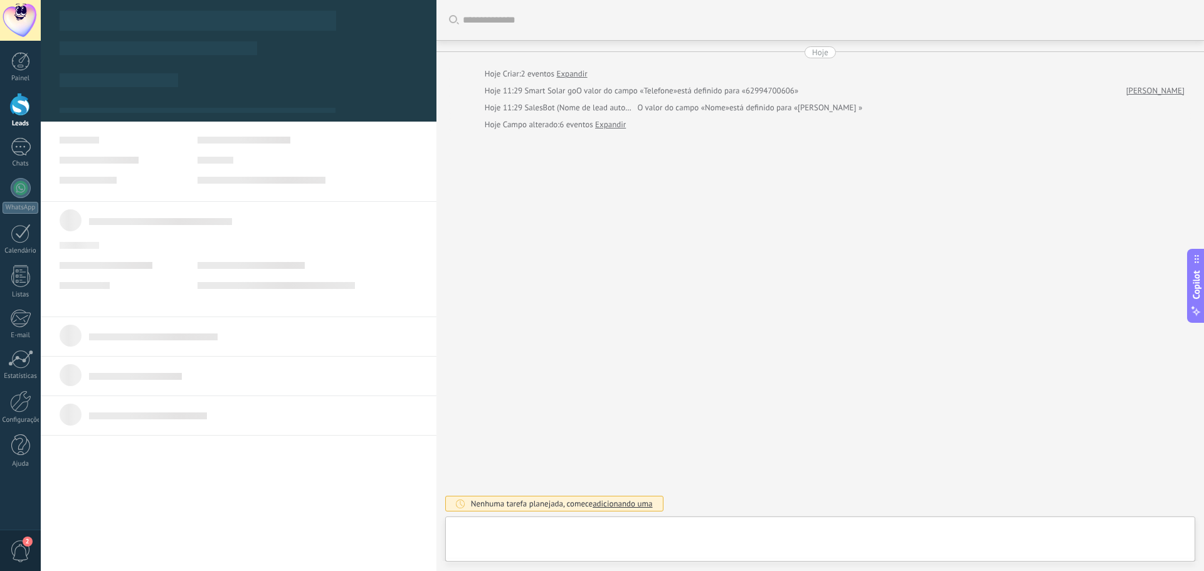
type textarea "**********"
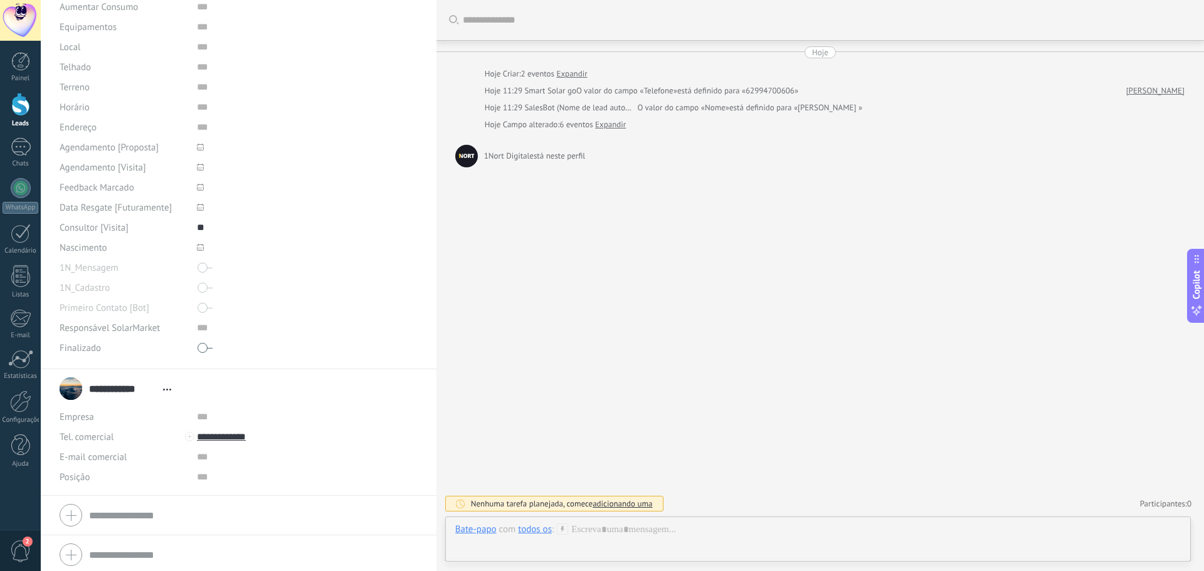
scroll to position [297, 0]
click at [220, 433] on input "**********" at bounding box center [291, 433] width 188 height 20
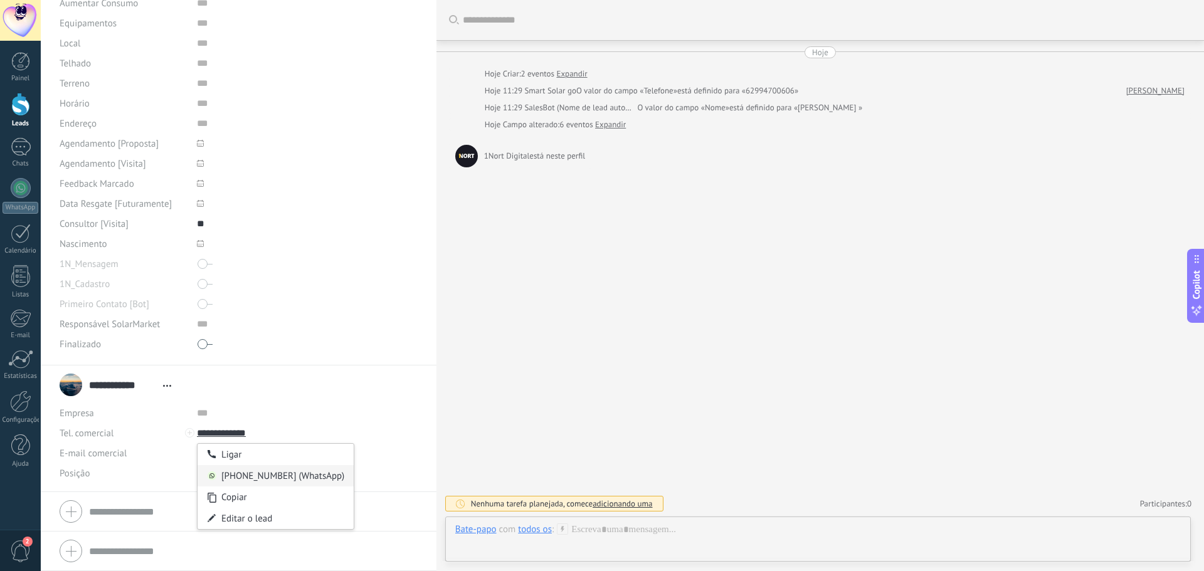
type input "**********"
click at [235, 477] on div "[PHONE_NUMBER] (WhatsApp)" at bounding box center [276, 475] width 156 height 21
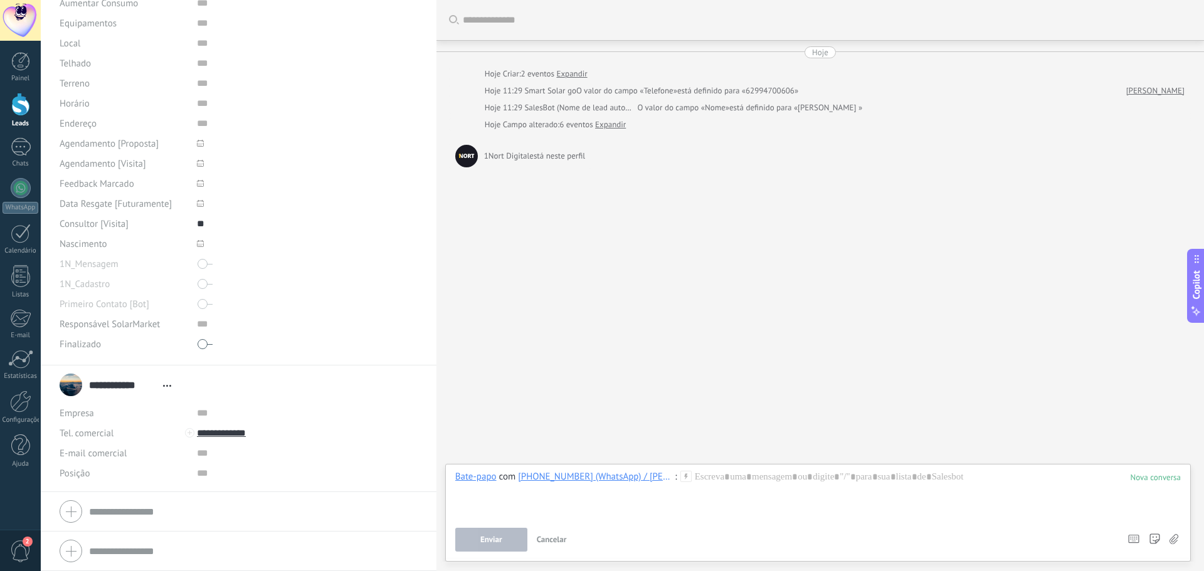
click at [689, 473] on icon at bounding box center [686, 476] width 11 height 11
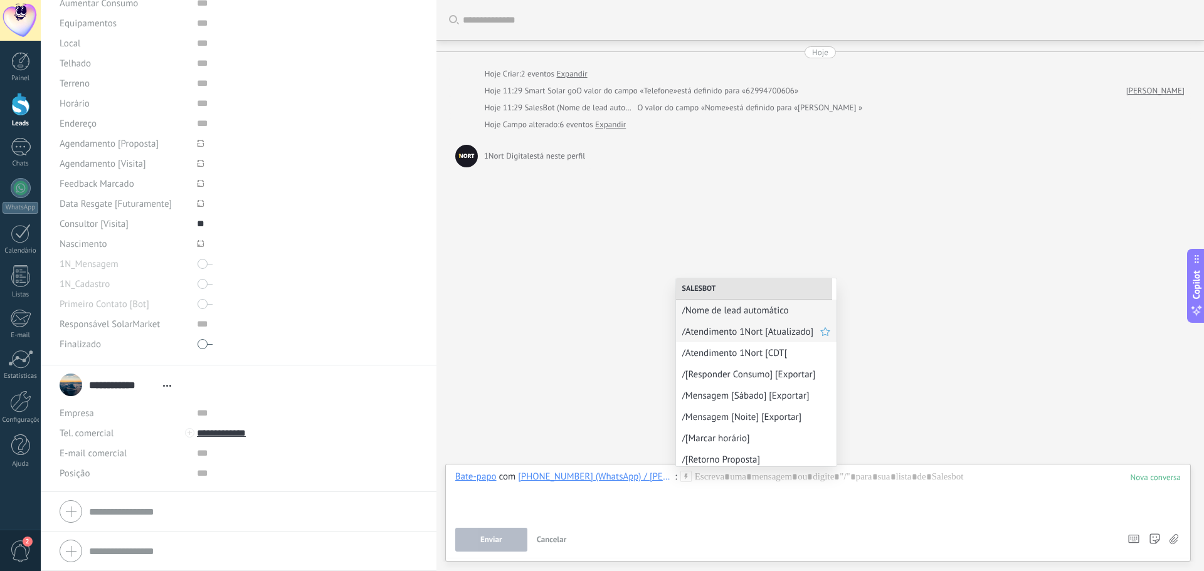
click at [709, 330] on span "/Atendimento 1Nort [Atualizado]" at bounding box center [751, 332] width 138 height 12
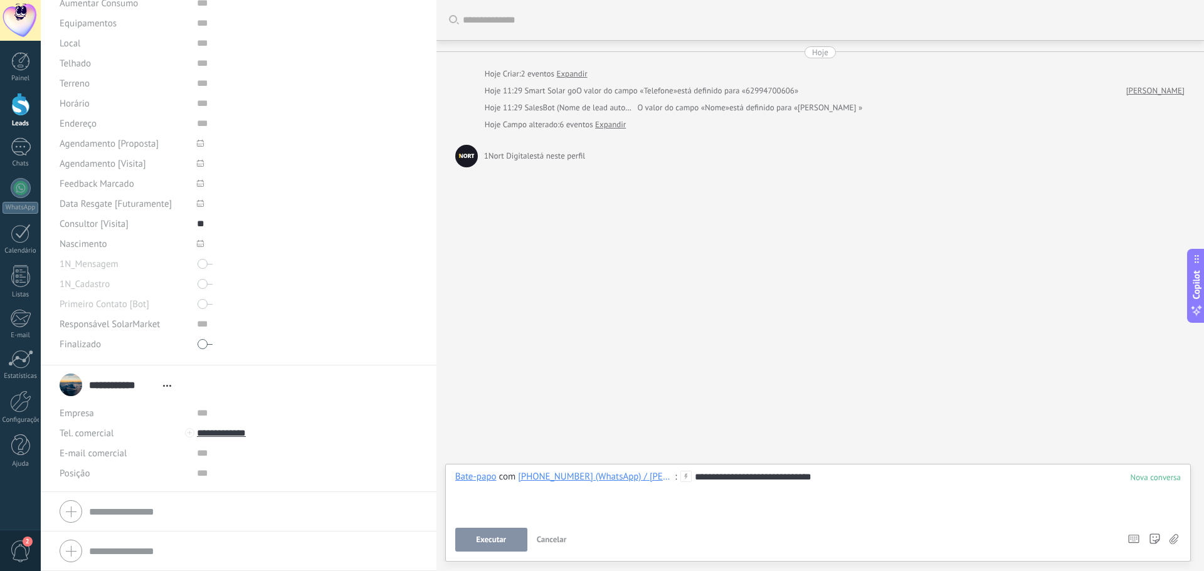
click at [494, 546] on button "Executar" at bounding box center [491, 540] width 72 height 24
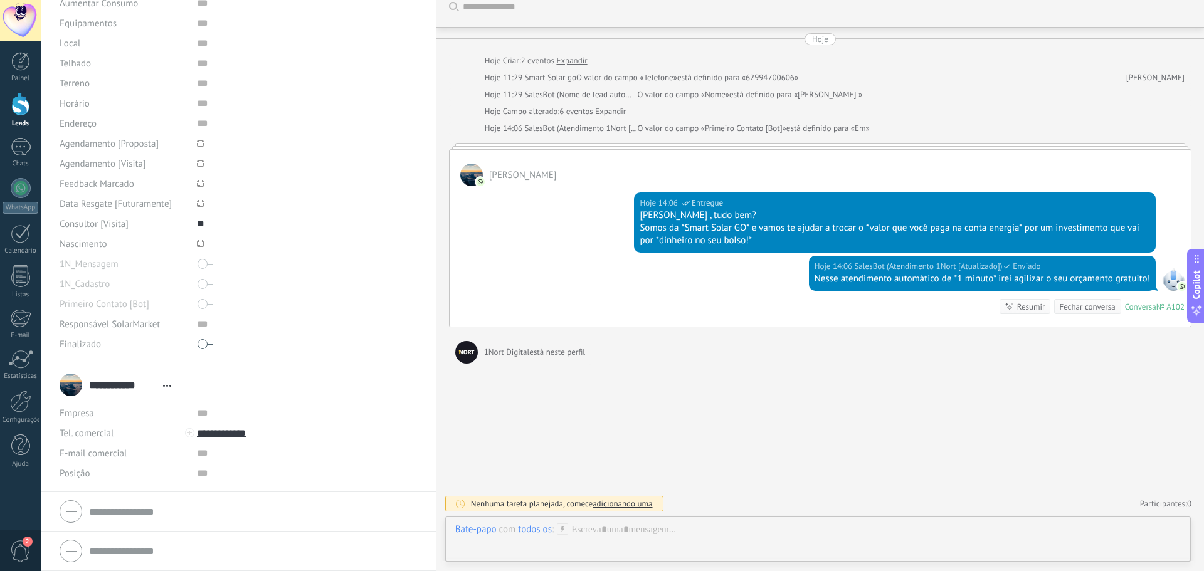
scroll to position [43, 0]
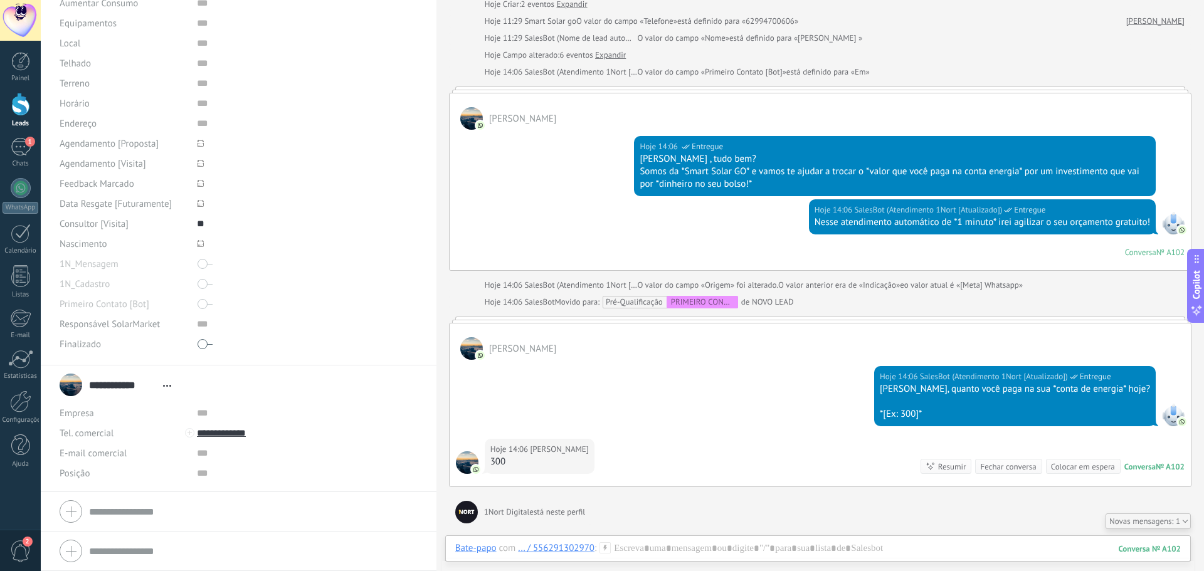
type input "***"
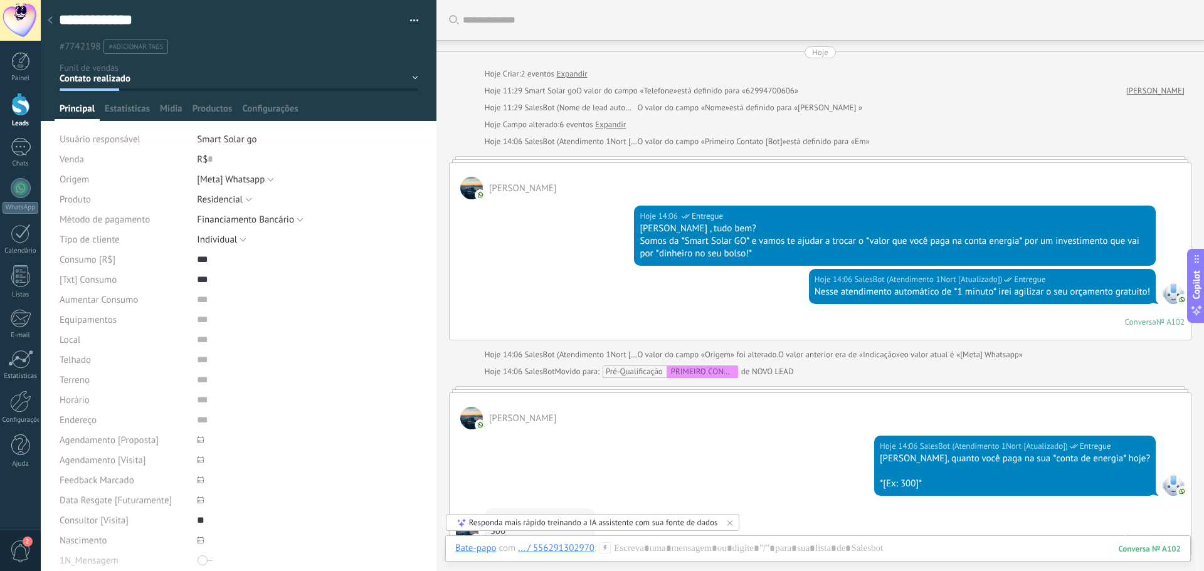
scroll to position [297, 0]
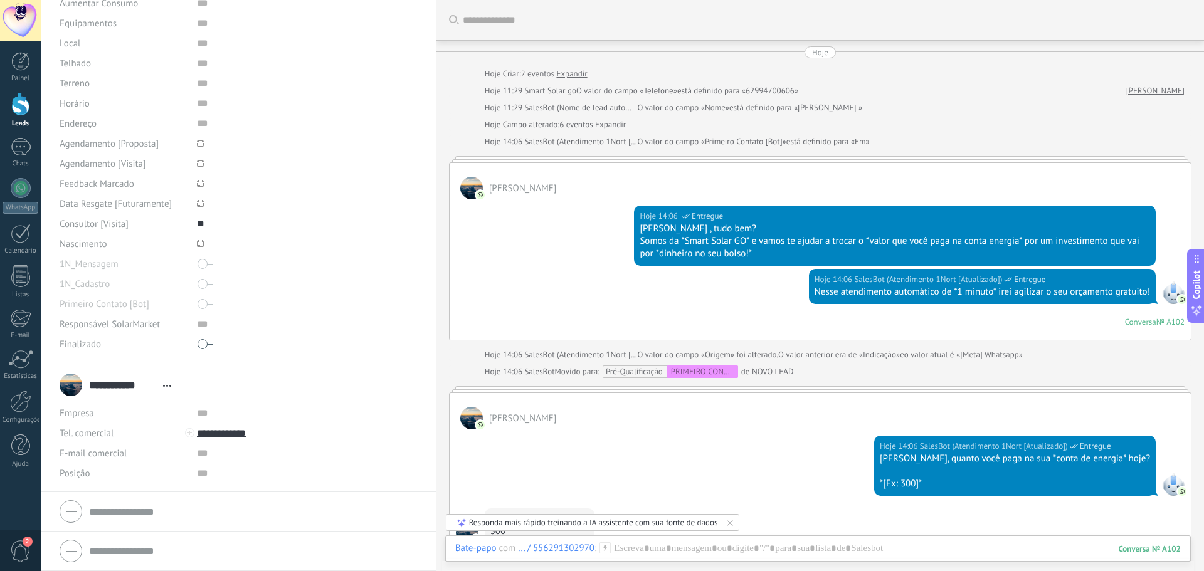
click at [20, 108] on div at bounding box center [20, 104] width 19 height 23
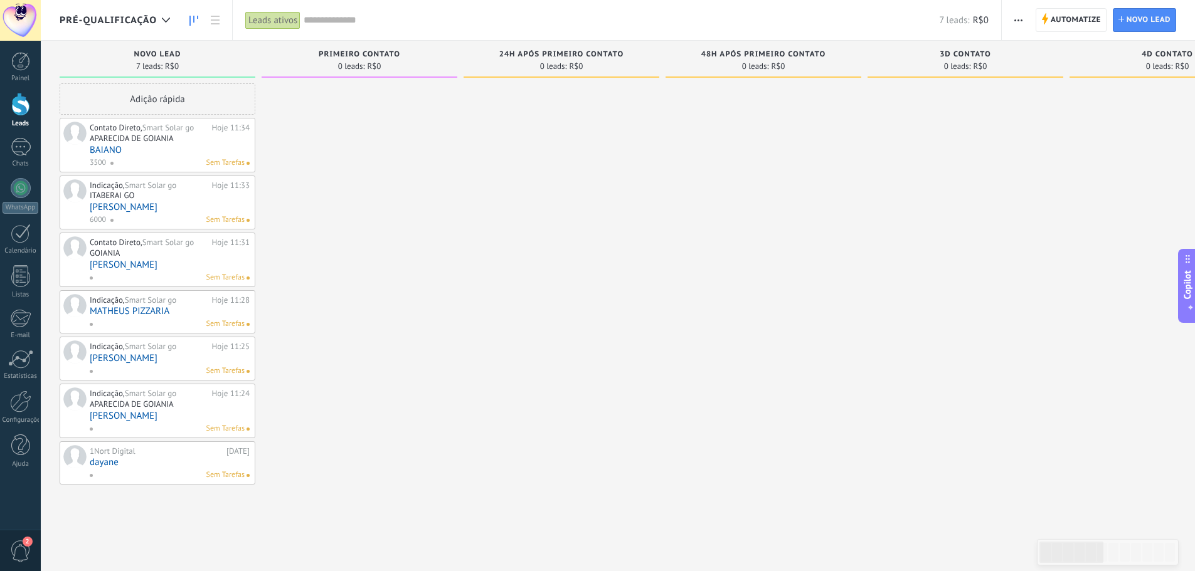
click at [153, 19] on span "Pré-Qualificação" at bounding box center [108, 20] width 97 height 12
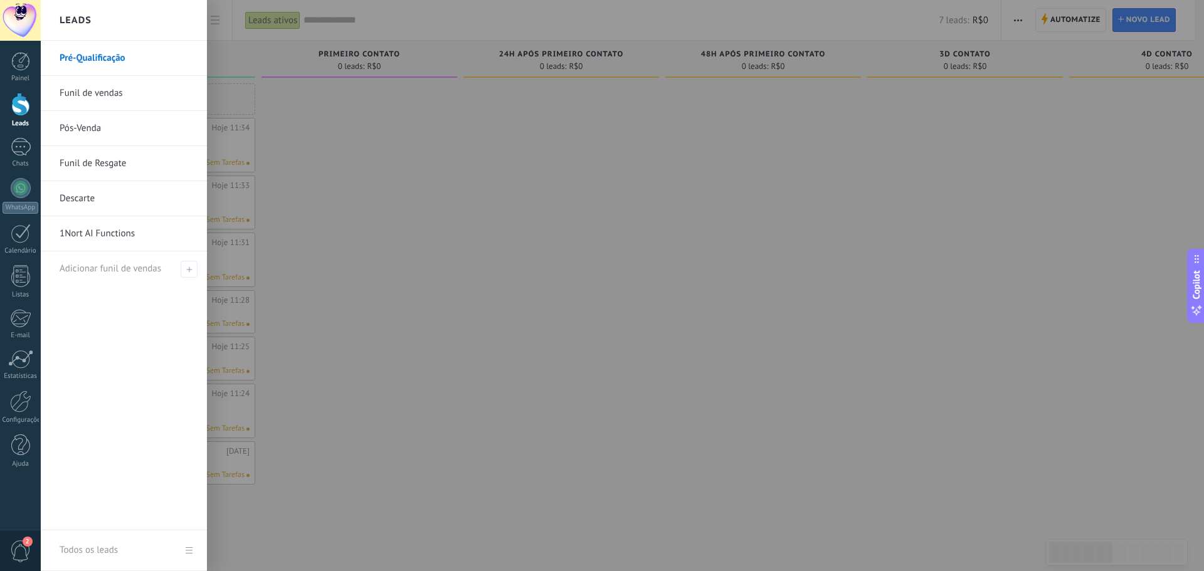
click at [316, 161] on div at bounding box center [643, 285] width 1204 height 571
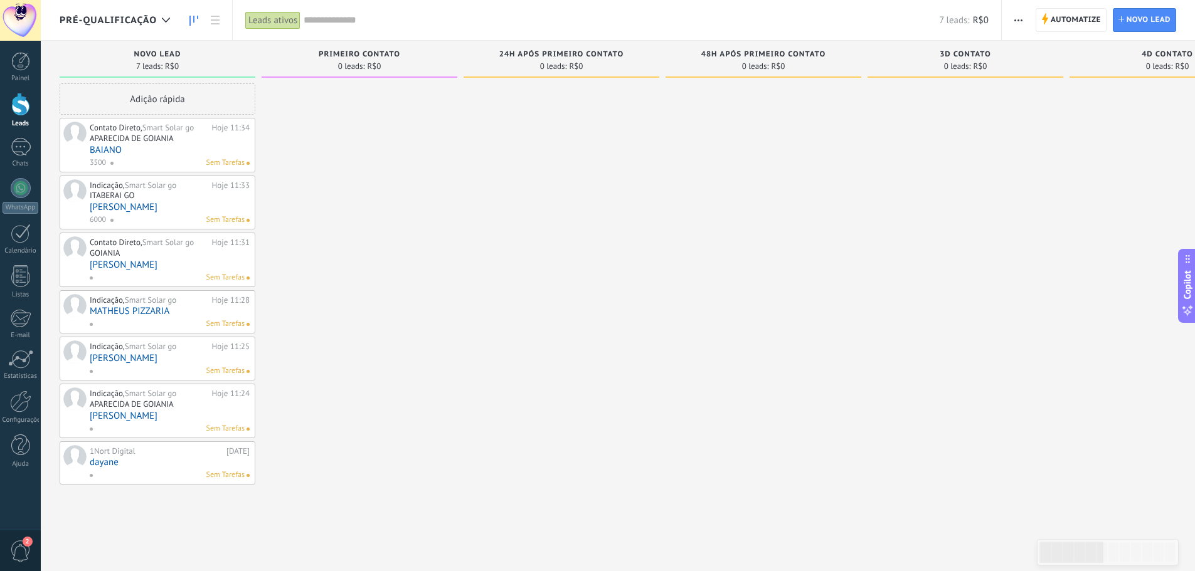
click at [154, 13] on div "Pré-Qualificação" at bounding box center [118, 20] width 117 height 40
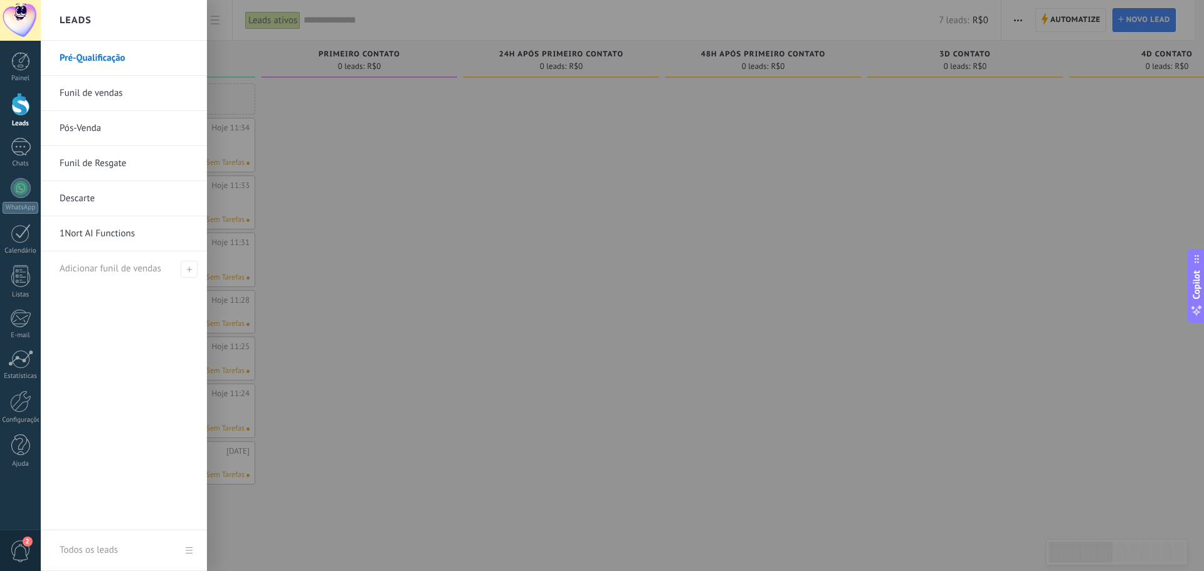
click at [148, 92] on link "Funil de vendas" at bounding box center [127, 93] width 135 height 35
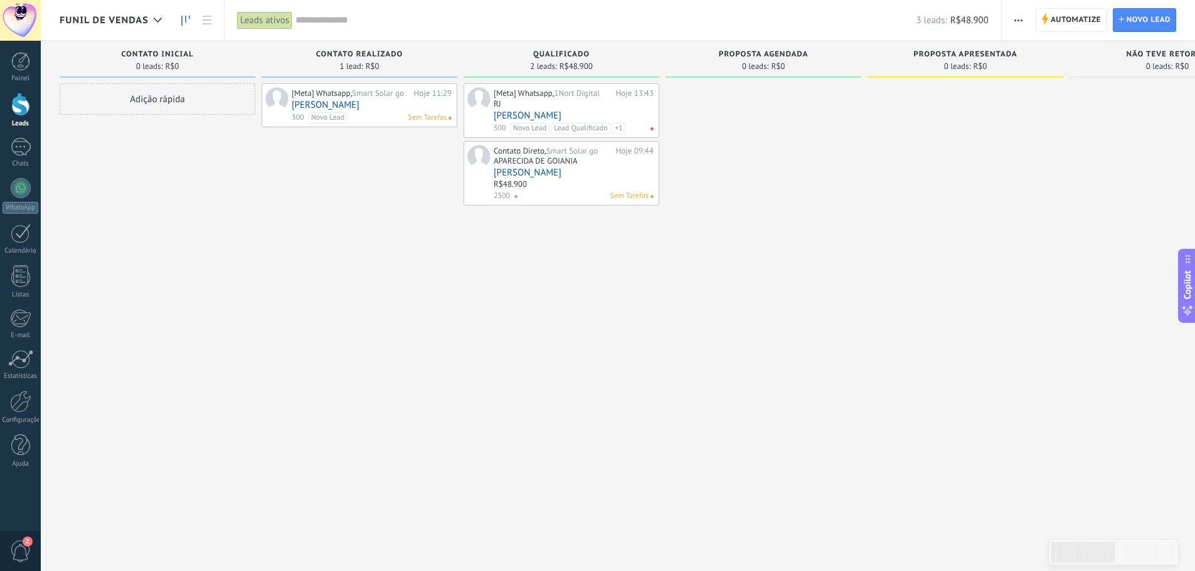
click at [371, 102] on link "[PERSON_NAME]" at bounding box center [372, 105] width 160 height 11
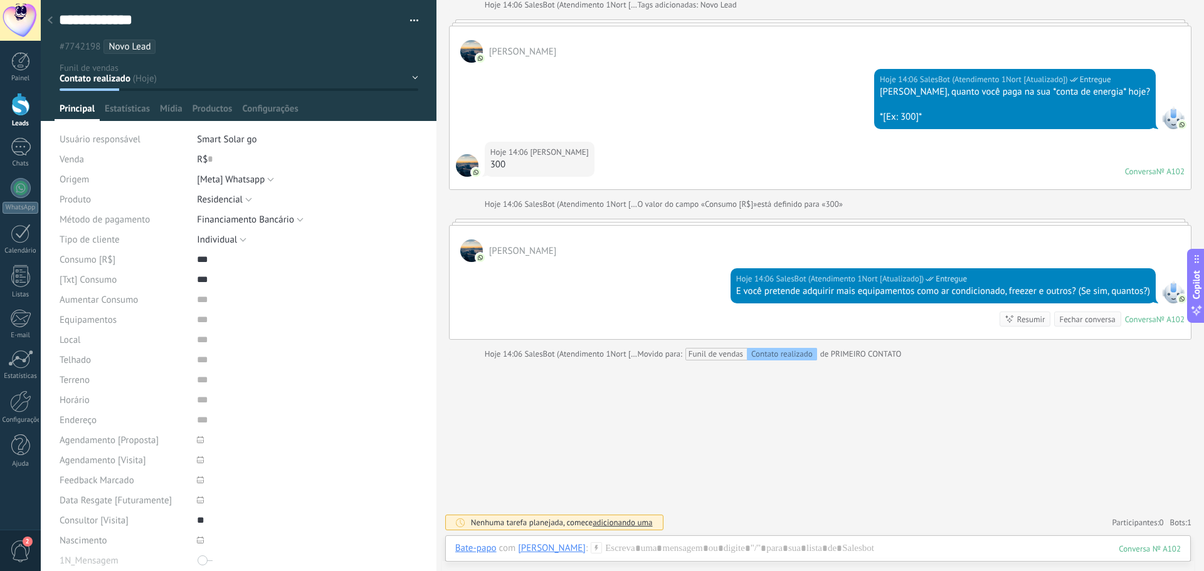
scroll to position [332, 0]
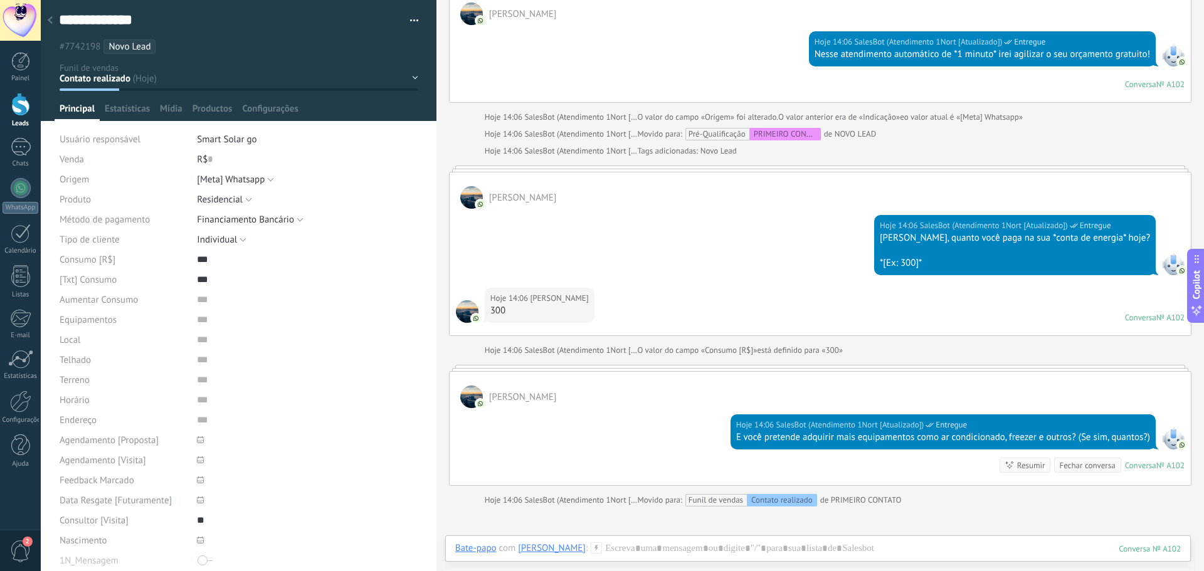
click at [703, 351] on span "O valor do campo «Consumo [R$]»" at bounding box center [697, 350] width 120 height 13
click at [677, 368] on div at bounding box center [820, 368] width 743 height 6
click at [671, 379] on div "[PERSON_NAME]" at bounding box center [820, 390] width 741 height 36
click at [863, 57] on div "Nesse atendimento automático de *1 minuto* irei agilizar o seu orçamento gratui…" at bounding box center [983, 54] width 336 height 13
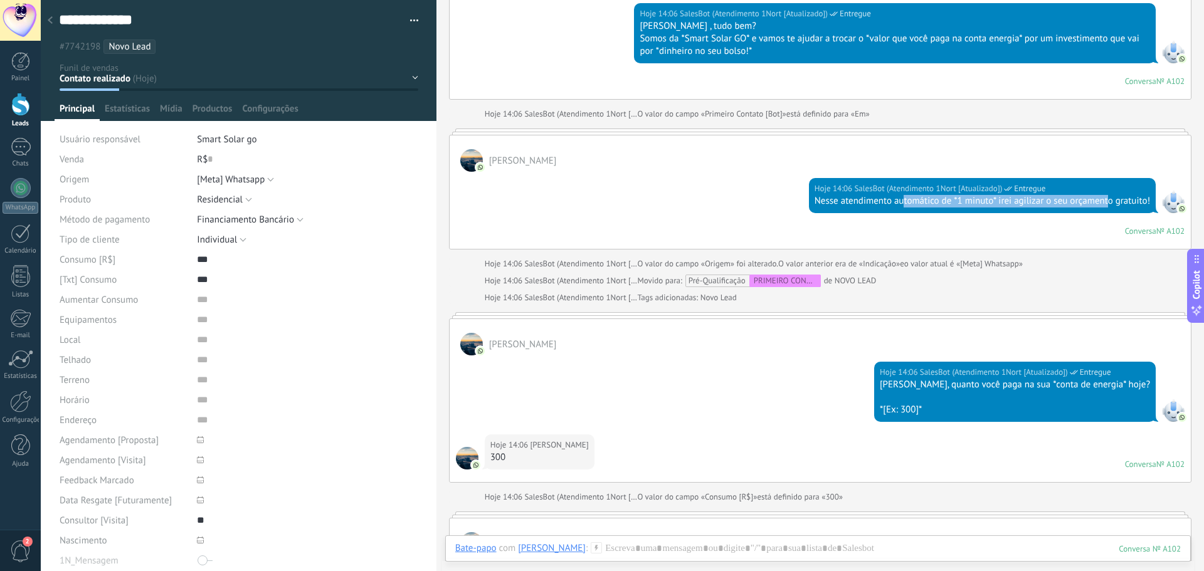
drag, startPoint x: 901, startPoint y: 201, endPoint x: 1106, endPoint y: 202, distance: 205.1
click at [1106, 201] on div "Nesse atendimento automático de *1 minuto* irei agilizar o seu orçamento gratui…" at bounding box center [983, 201] width 336 height 13
click at [939, 324] on div "[PERSON_NAME]" at bounding box center [820, 337] width 741 height 36
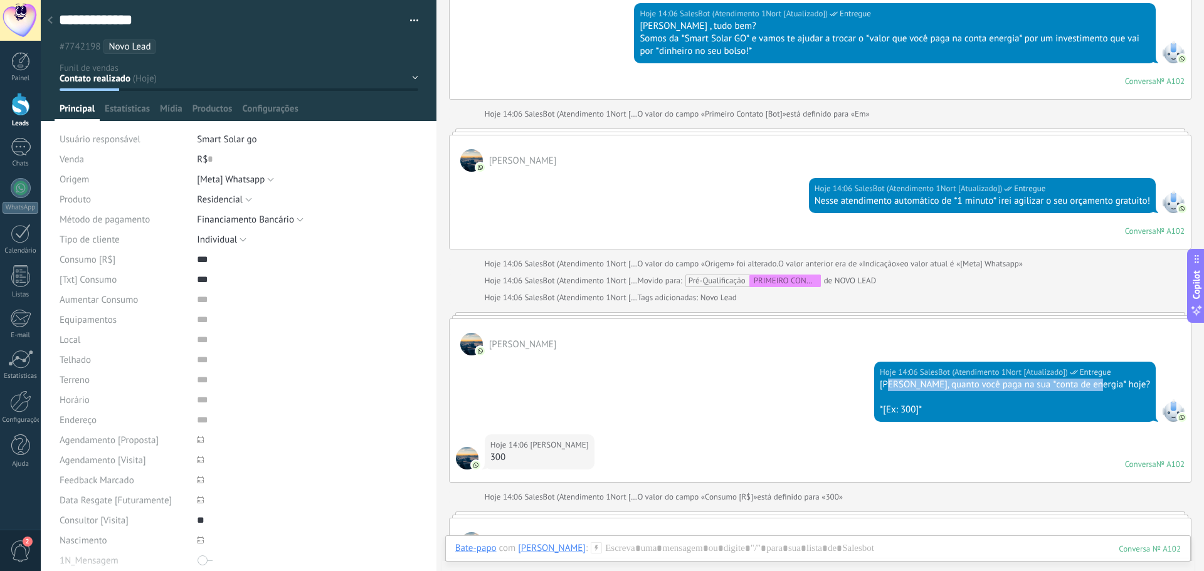
drag, startPoint x: 921, startPoint y: 388, endPoint x: 1118, endPoint y: 393, distance: 196.4
click at [1121, 391] on div "[PERSON_NAME], quanto você paga na sua *conta de energia* hoje?" at bounding box center [1015, 385] width 270 height 13
click at [698, 369] on div "Hoje 14:06 SalesBot (Atendimento 1Nort [Atualizado]) Entregue LUCAS, quanto voc…" at bounding box center [820, 395] width 741 height 79
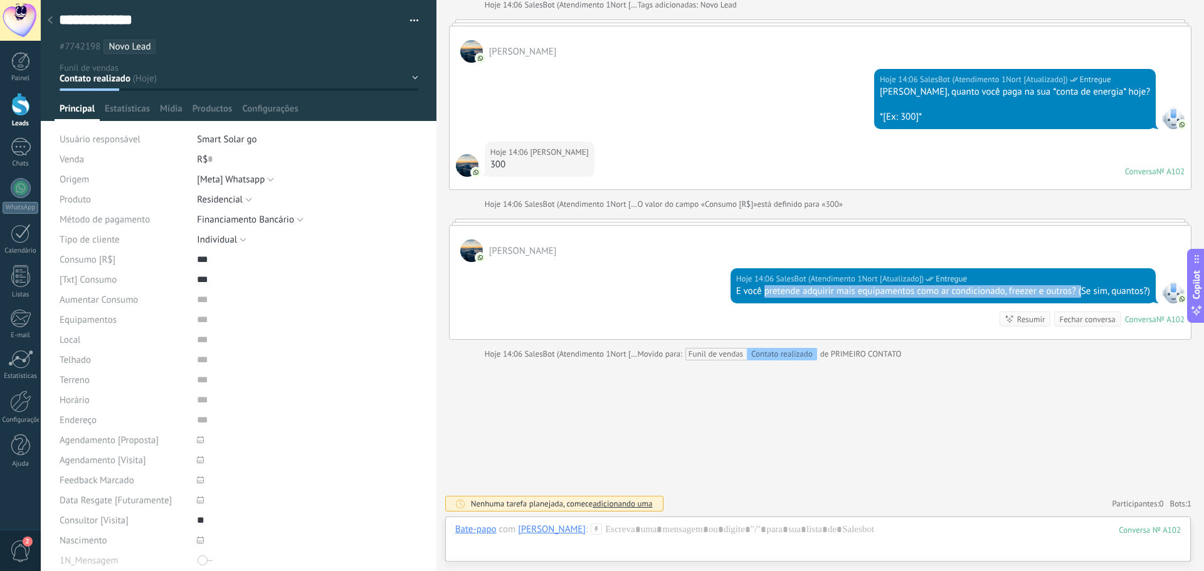
drag, startPoint x: 762, startPoint y: 294, endPoint x: 1064, endPoint y: 300, distance: 302.4
click at [1076, 294] on div "E você pretende adquirir mais equipamentos como ar condicionado, freezer e outr…" at bounding box center [943, 291] width 414 height 13
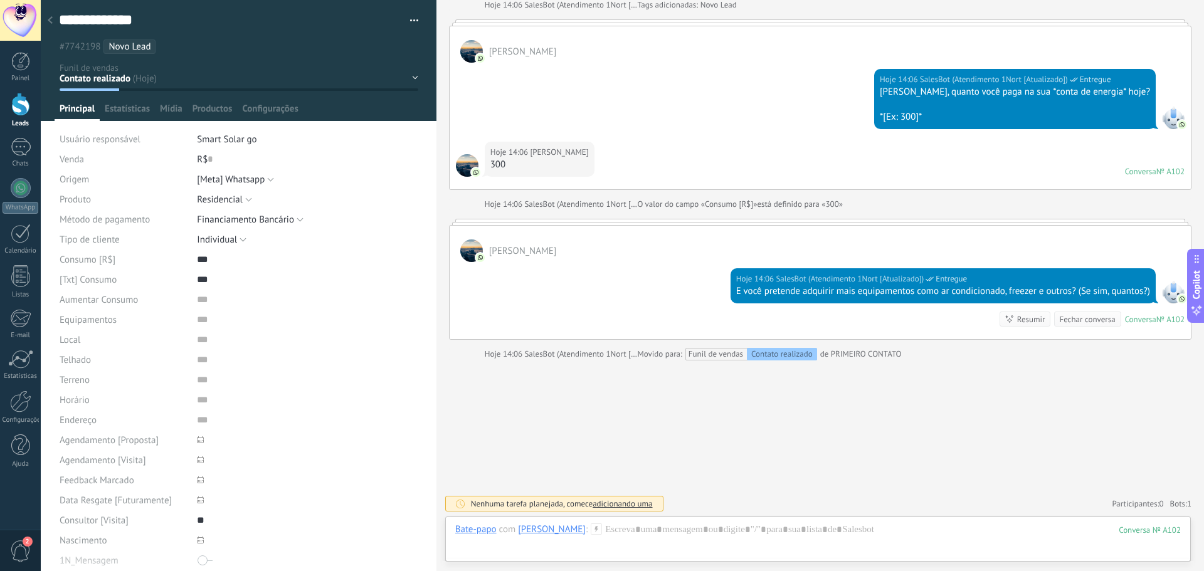
drag, startPoint x: 856, startPoint y: 397, endPoint x: 812, endPoint y: 374, distance: 48.8
click at [856, 397] on div "Buscar Carregar mais Hoje Hoje Criar: 2 eventos Expandir Hoje 11:29 Smart Solar…" at bounding box center [821, 46] width 768 height 1050
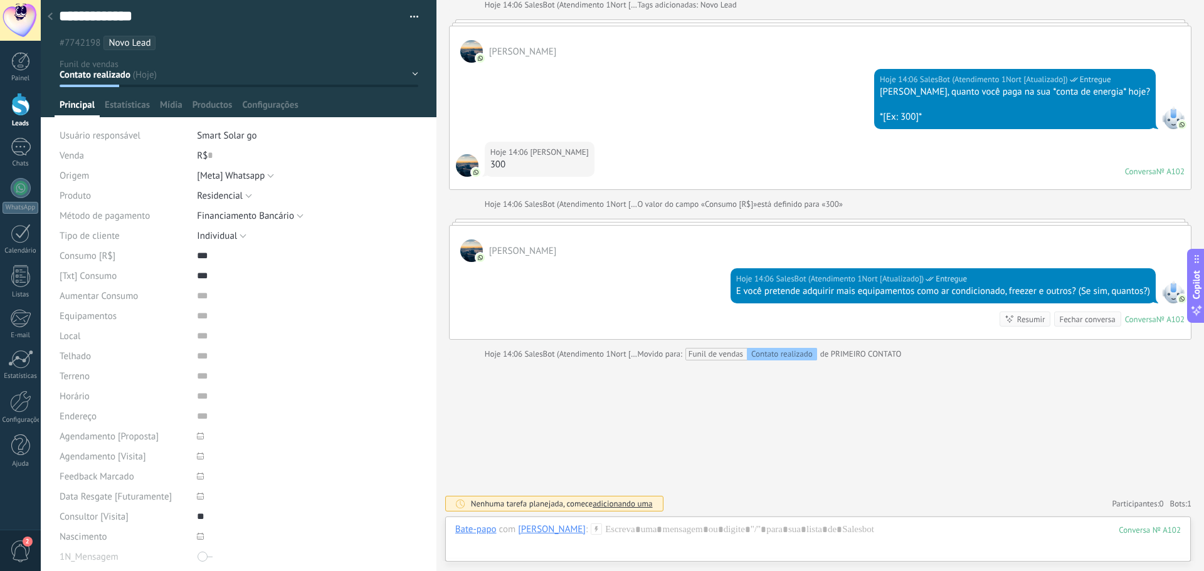
scroll to position [0, 0]
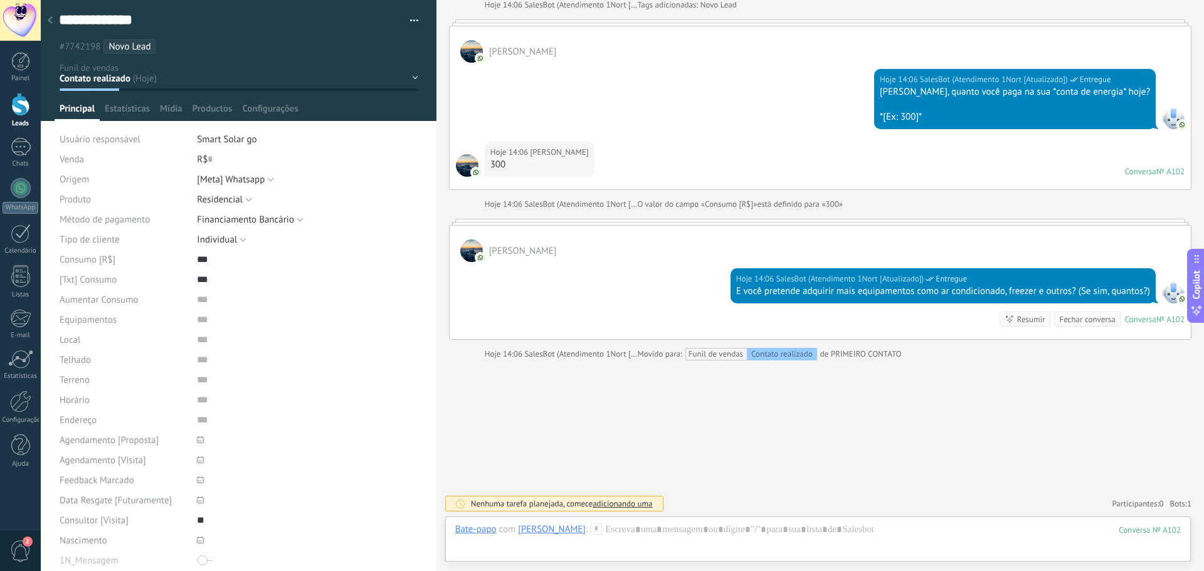
click at [738, 112] on div "Hoje 14:06 SalesBot (Atendimento 1Nort [Atualizado]) Entregue LUCAS, quanto voc…" at bounding box center [820, 102] width 741 height 79
click at [644, 24] on div at bounding box center [820, 22] width 743 height 6
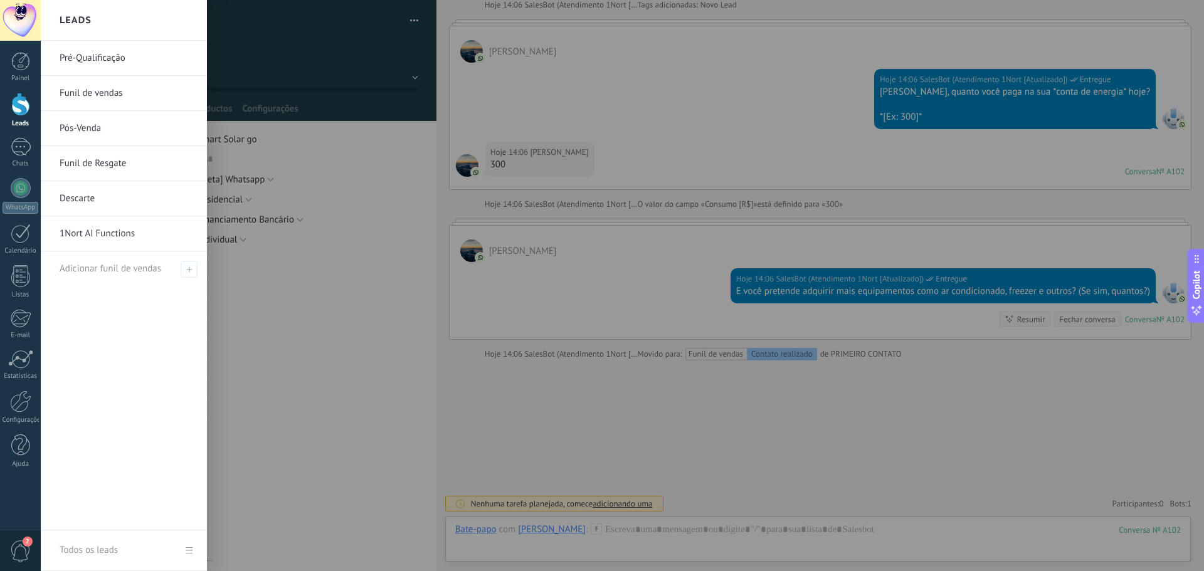
click at [67, 60] on link "Pré-Qualificação" at bounding box center [127, 58] width 135 height 35
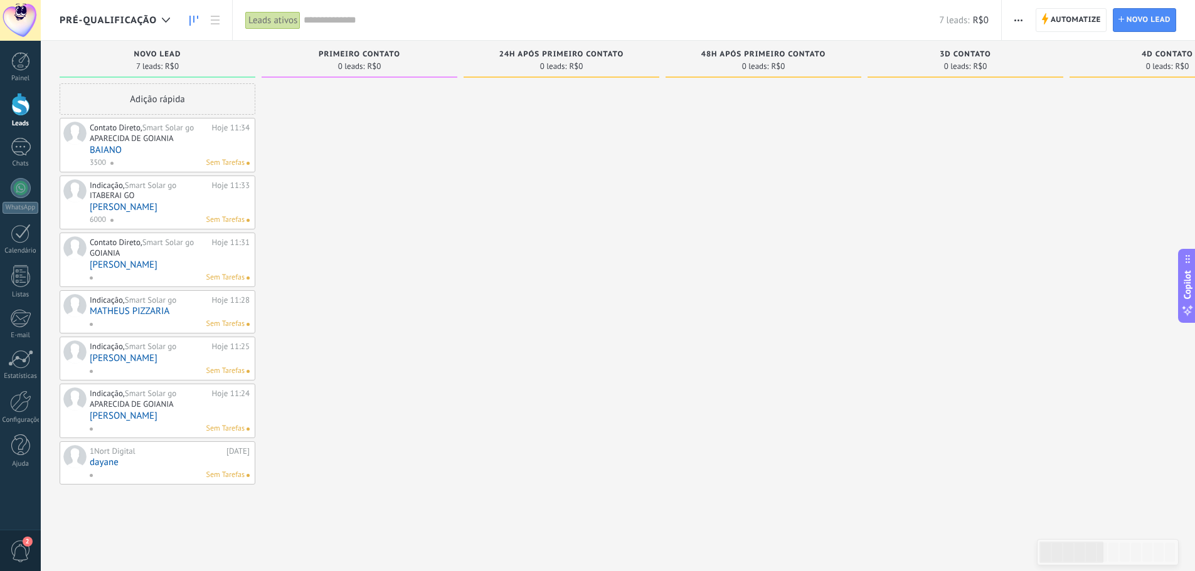
click at [152, 23] on span "Pré-Qualificação" at bounding box center [108, 20] width 97 height 12
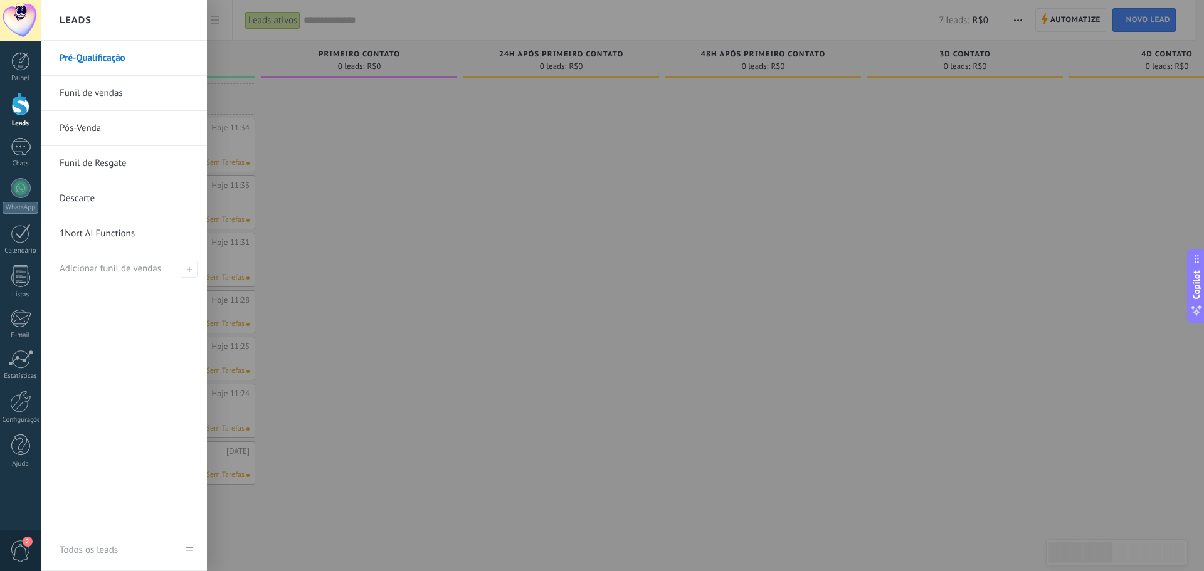
click at [114, 92] on link "Funil de vendas" at bounding box center [127, 93] width 135 height 35
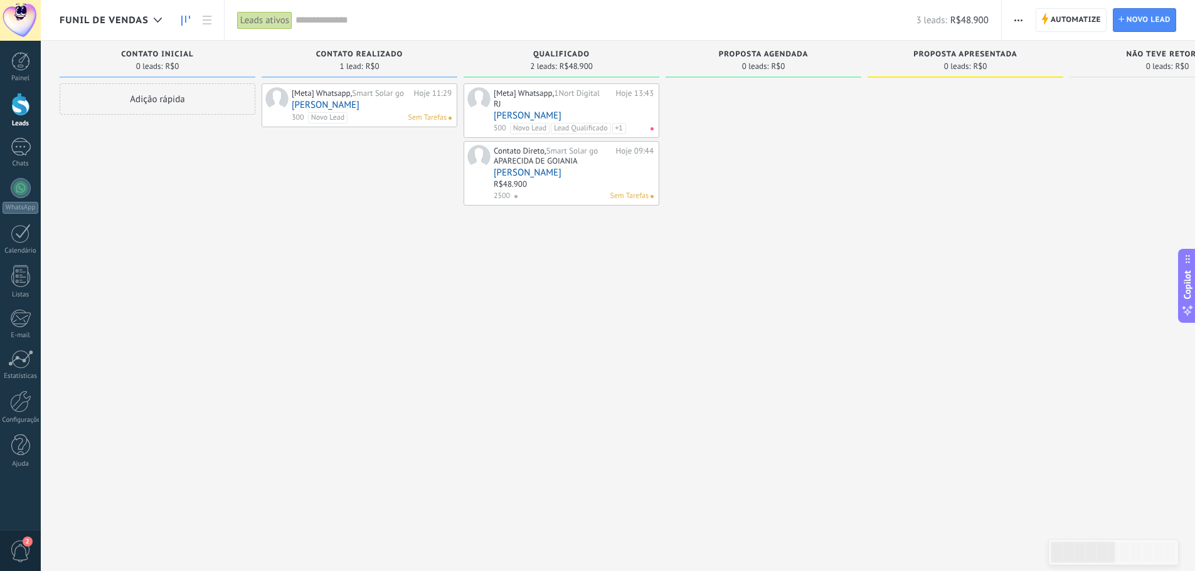
click at [559, 107] on div "RJ" at bounding box center [574, 105] width 160 height 11
click at [531, 181] on div "R$48.900" at bounding box center [574, 185] width 160 height 11
click at [538, 169] on link "[PERSON_NAME]" at bounding box center [574, 172] width 160 height 11
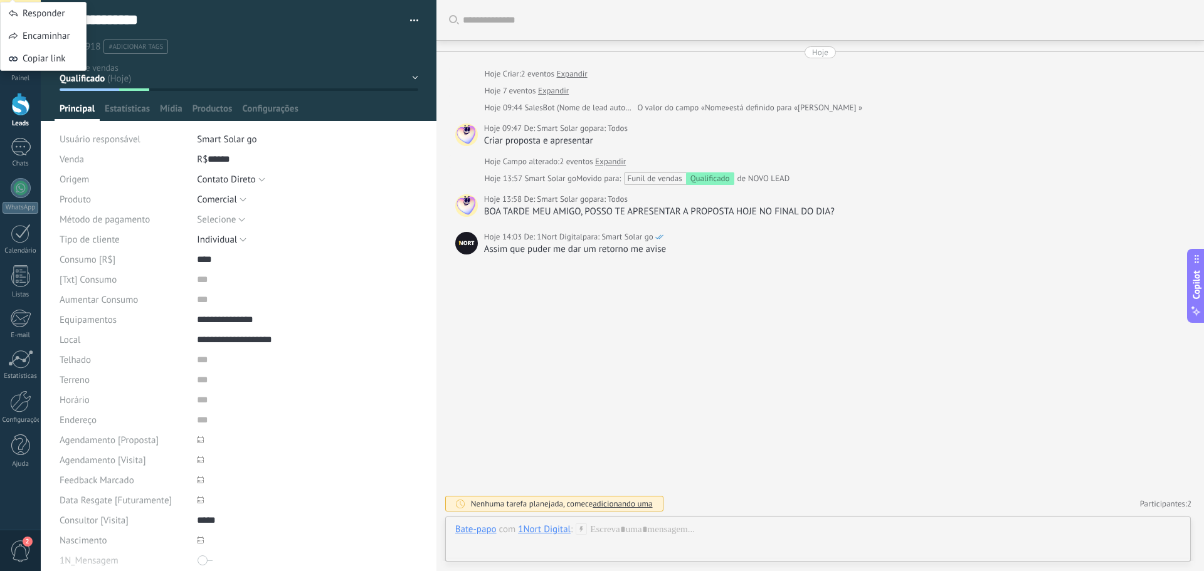
scroll to position [297, 0]
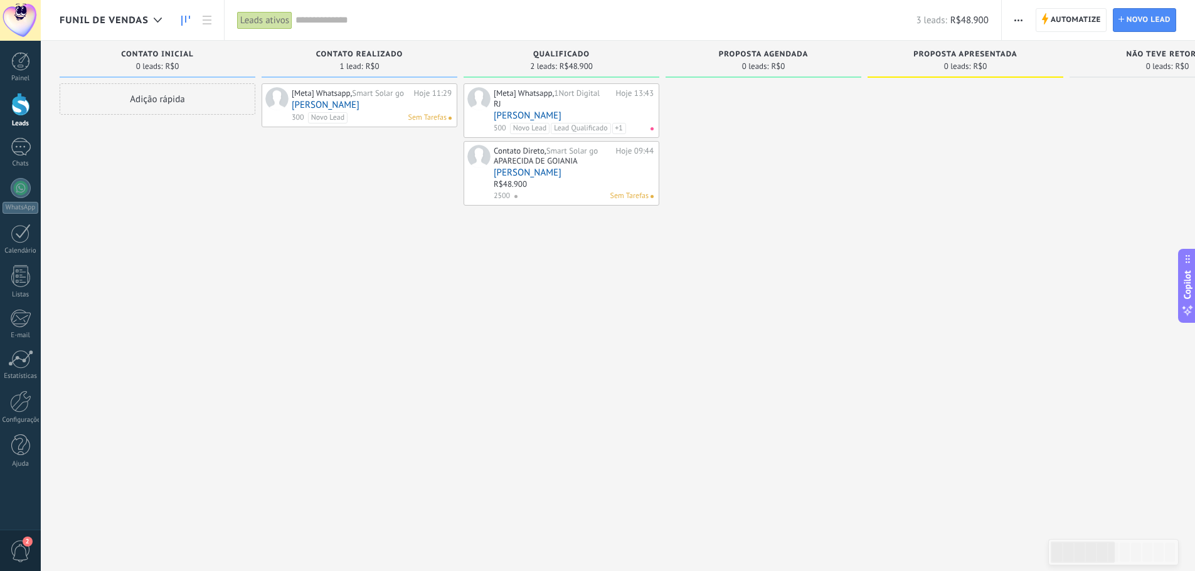
click at [380, 109] on link "[PERSON_NAME]" at bounding box center [372, 105] width 160 height 11
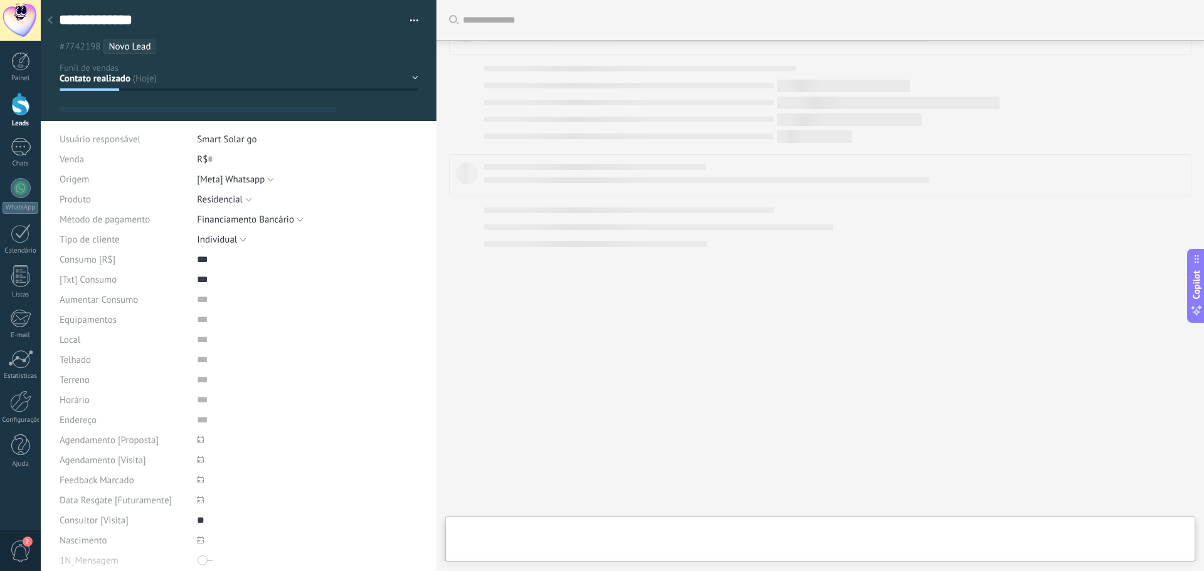
type textarea "**********"
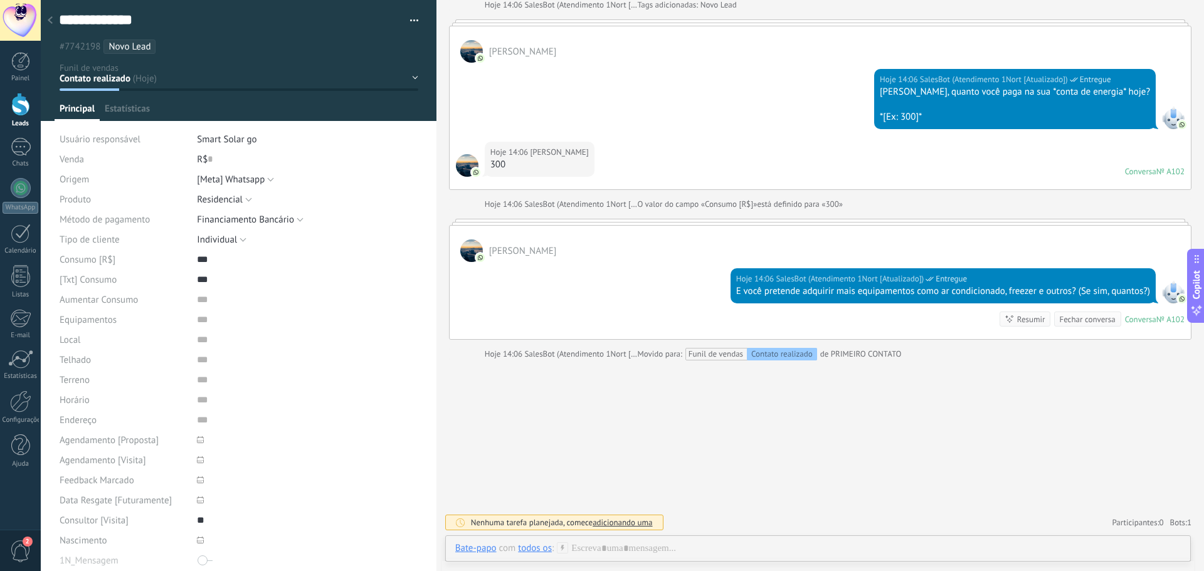
scroll to position [479, 0]
click at [555, 544] on div "Bate-papo com todos os :" at bounding box center [512, 549] width 114 height 13
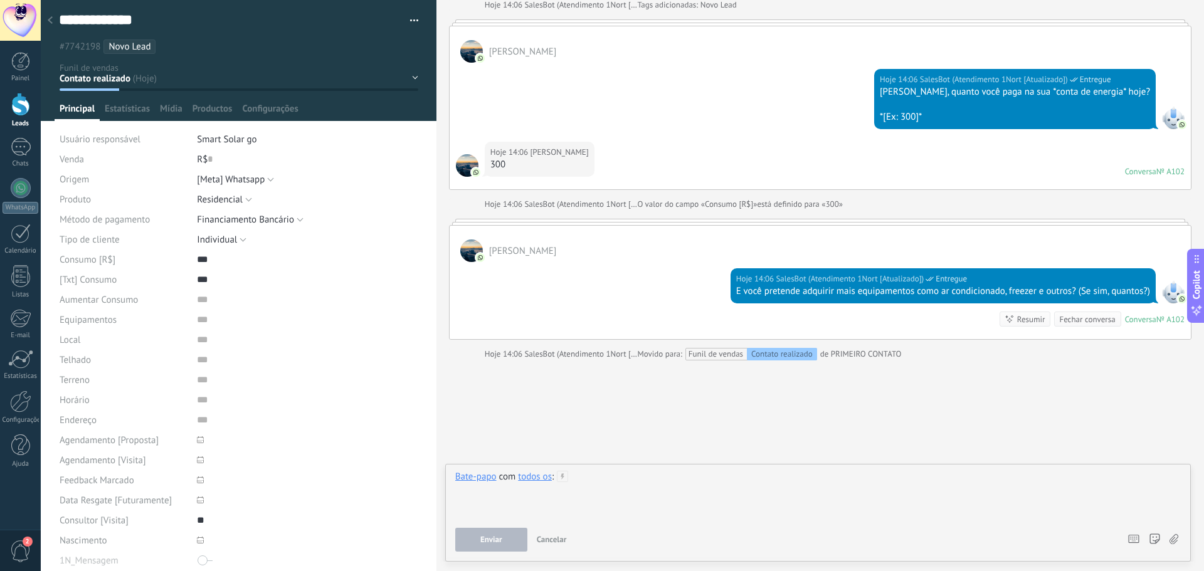
click at [576, 489] on div at bounding box center [818, 495] width 726 height 48
click at [528, 439] on div "Buscar Carregar mais Hoje Hoje Criar: 2 eventos Expandir Hoje 11:29 Smart Solar…" at bounding box center [821, 46] width 768 height 1050
click at [522, 512] on div at bounding box center [818, 495] width 726 height 48
click at [501, 541] on span "Enviar" at bounding box center [491, 540] width 22 height 9
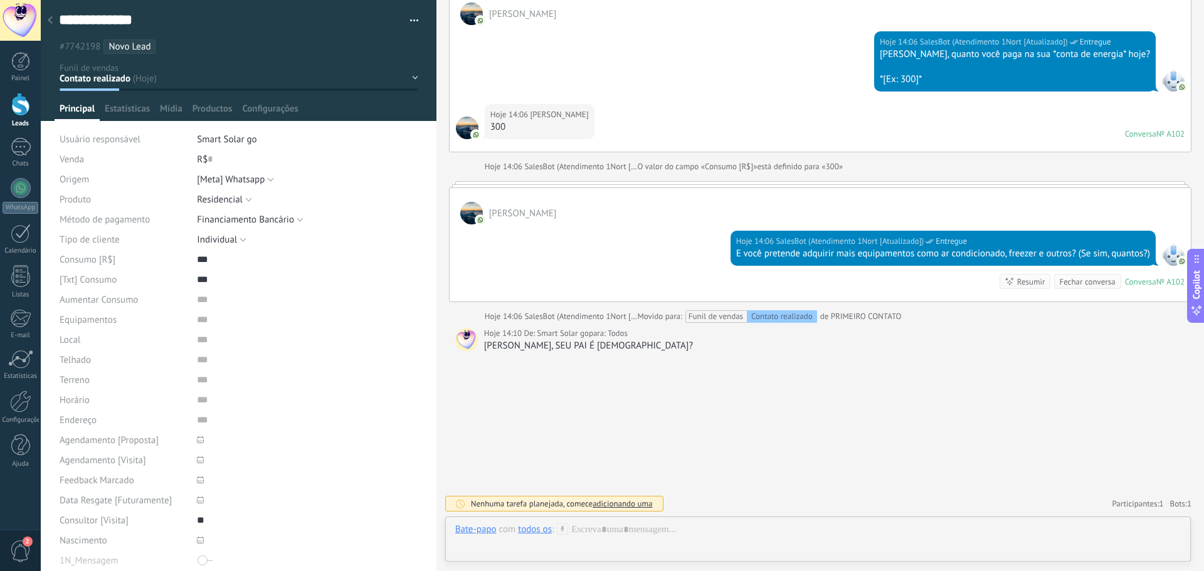
click at [46, 18] on div at bounding box center [50, 21] width 18 height 24
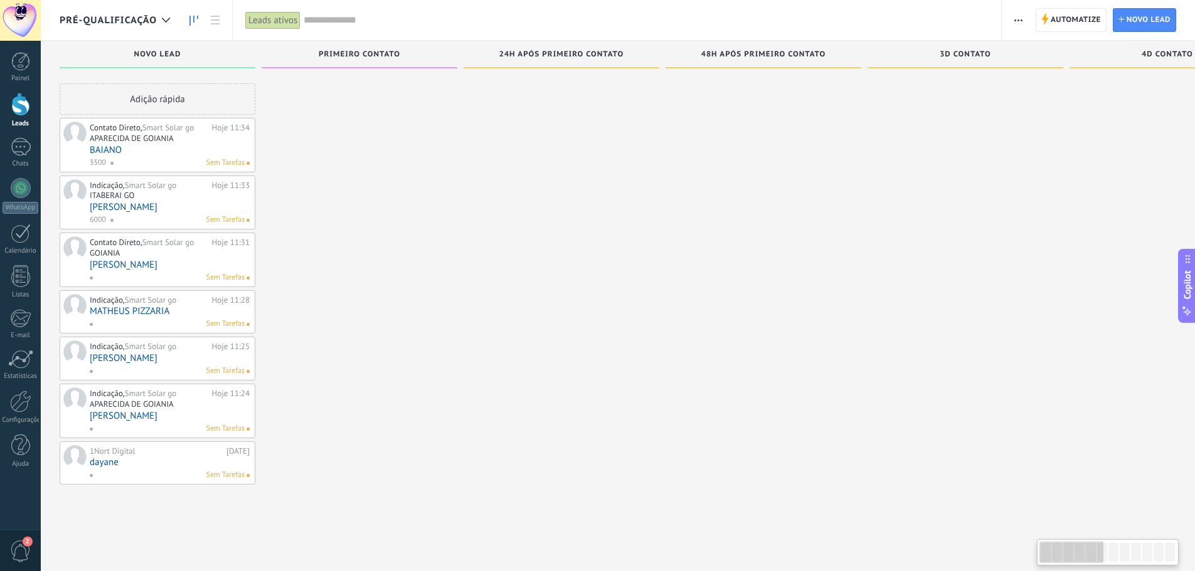
click at [16, 103] on div at bounding box center [20, 104] width 19 height 23
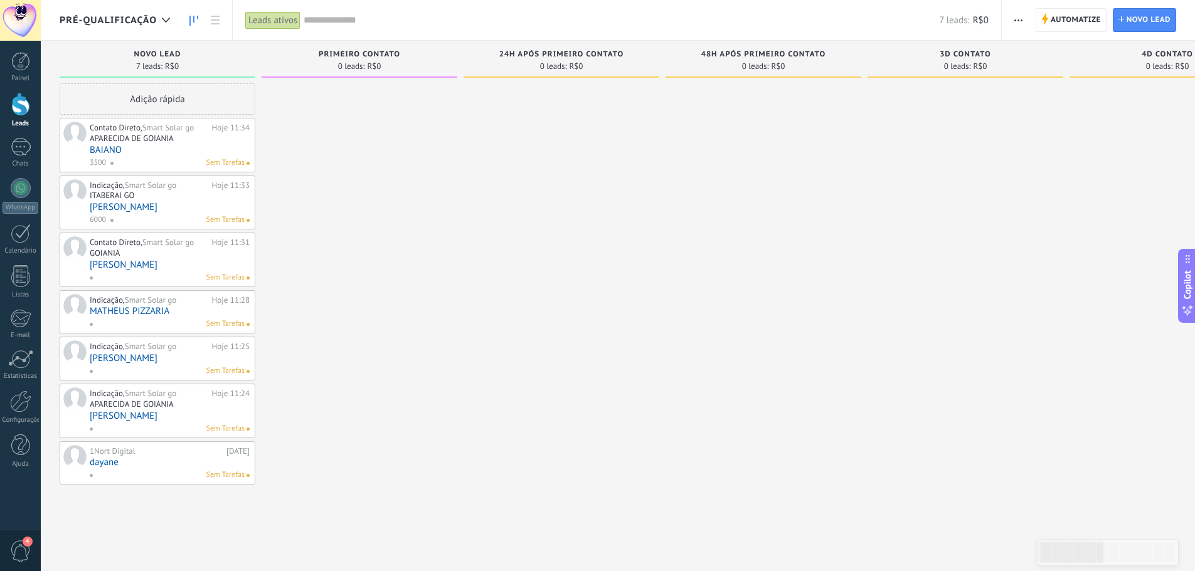
click at [132, 20] on span "Pré-Qualificação" at bounding box center [108, 20] width 97 height 12
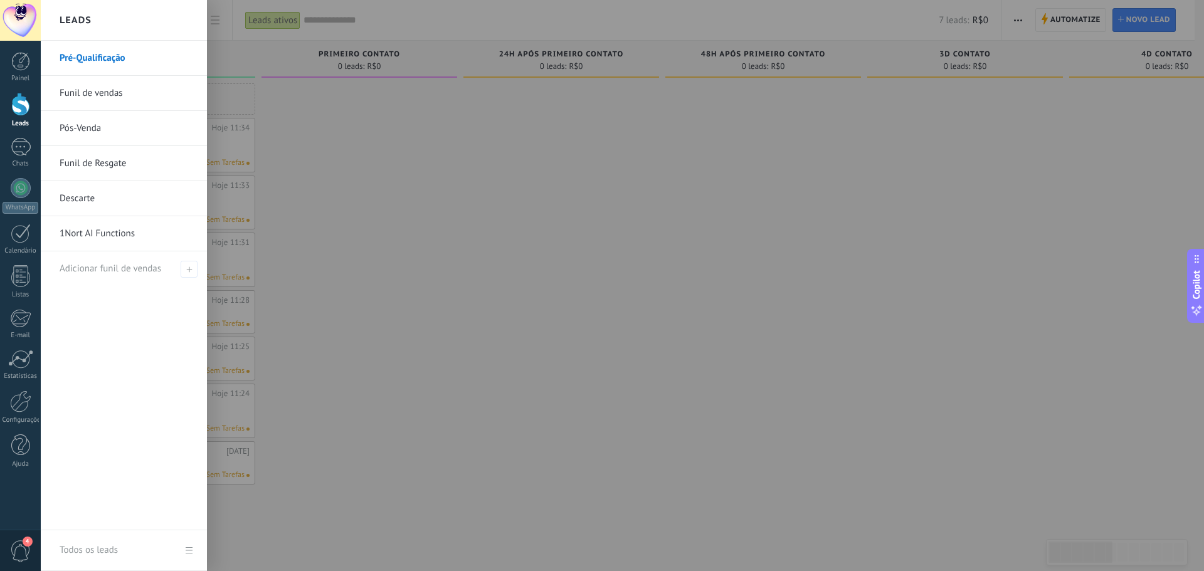
click at [123, 94] on link "Funil de vendas" at bounding box center [127, 93] width 135 height 35
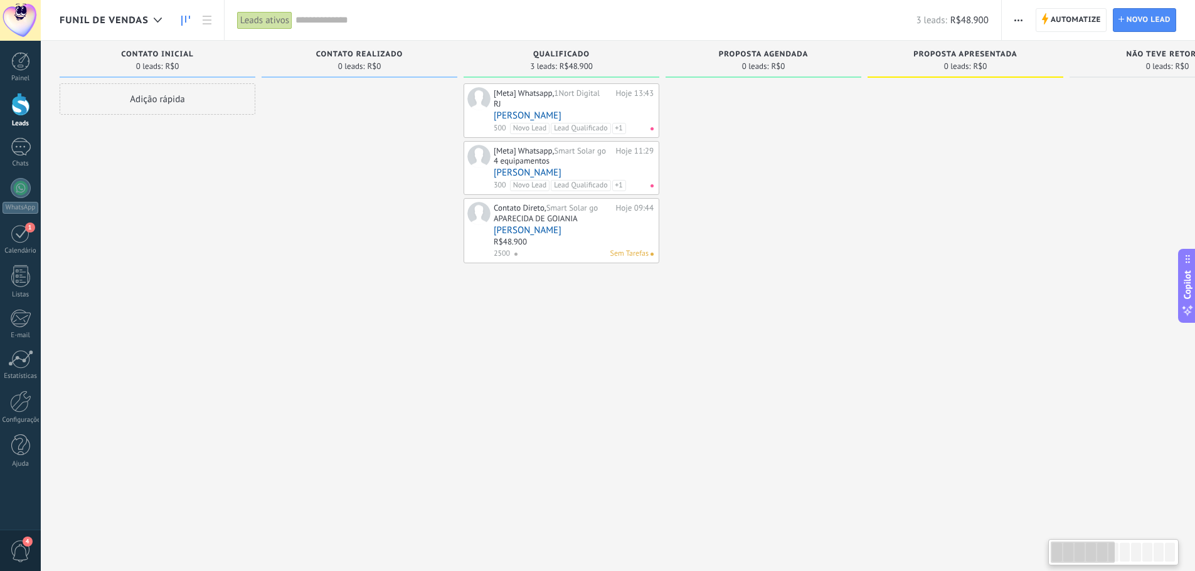
drag, startPoint x: 300, startPoint y: 148, endPoint x: 454, endPoint y: 198, distance: 160.9
click at [394, 230] on div at bounding box center [360, 287] width 196 height 408
click at [578, 178] on link "[PERSON_NAME]" at bounding box center [574, 172] width 160 height 11
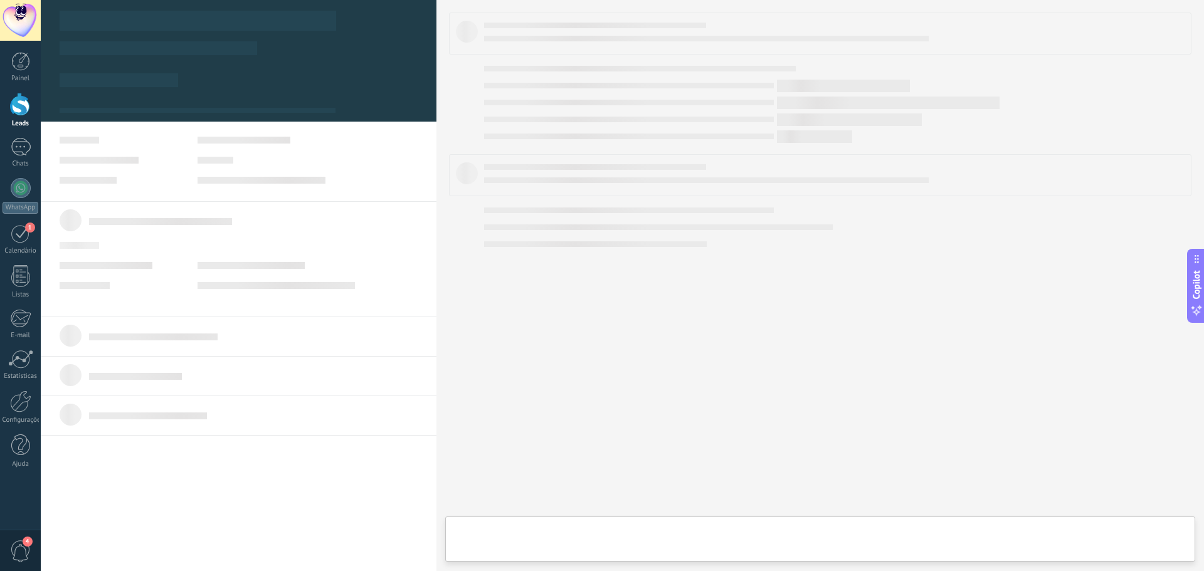
type textarea "**********"
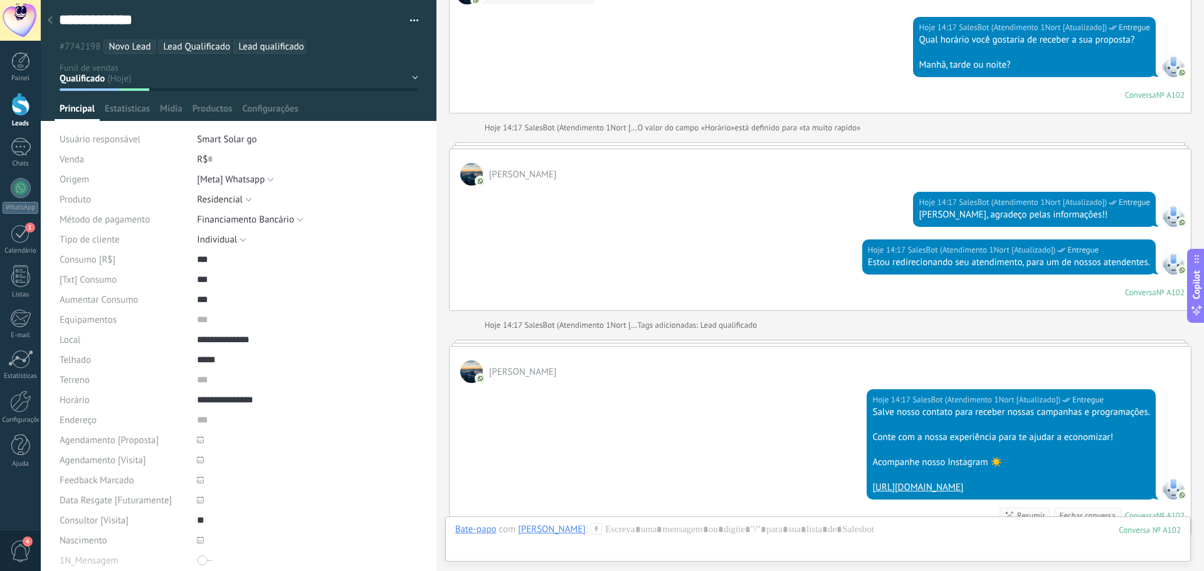
scroll to position [1899, 0]
